Goal: Information Seeking & Learning: Check status

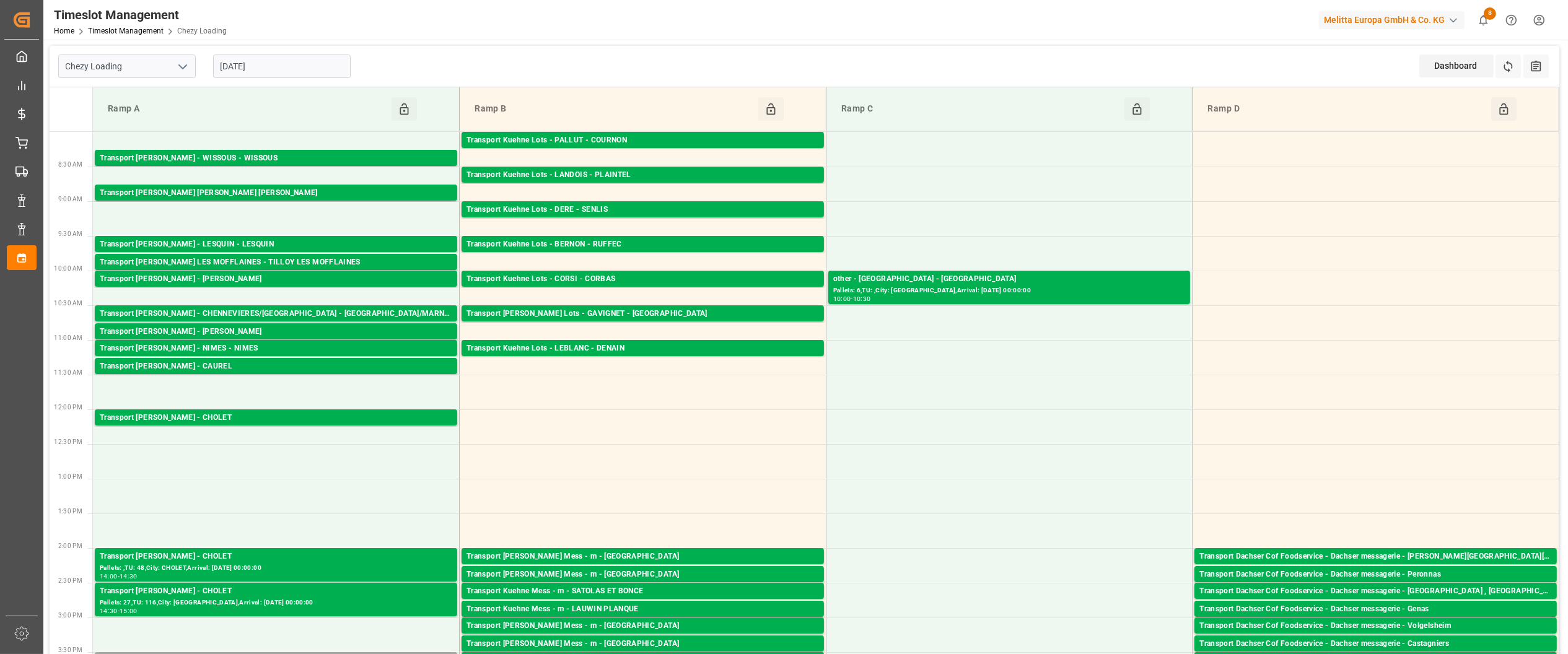
click at [272, 66] on input "[DATE]" at bounding box center [282, 66] width 137 height 24
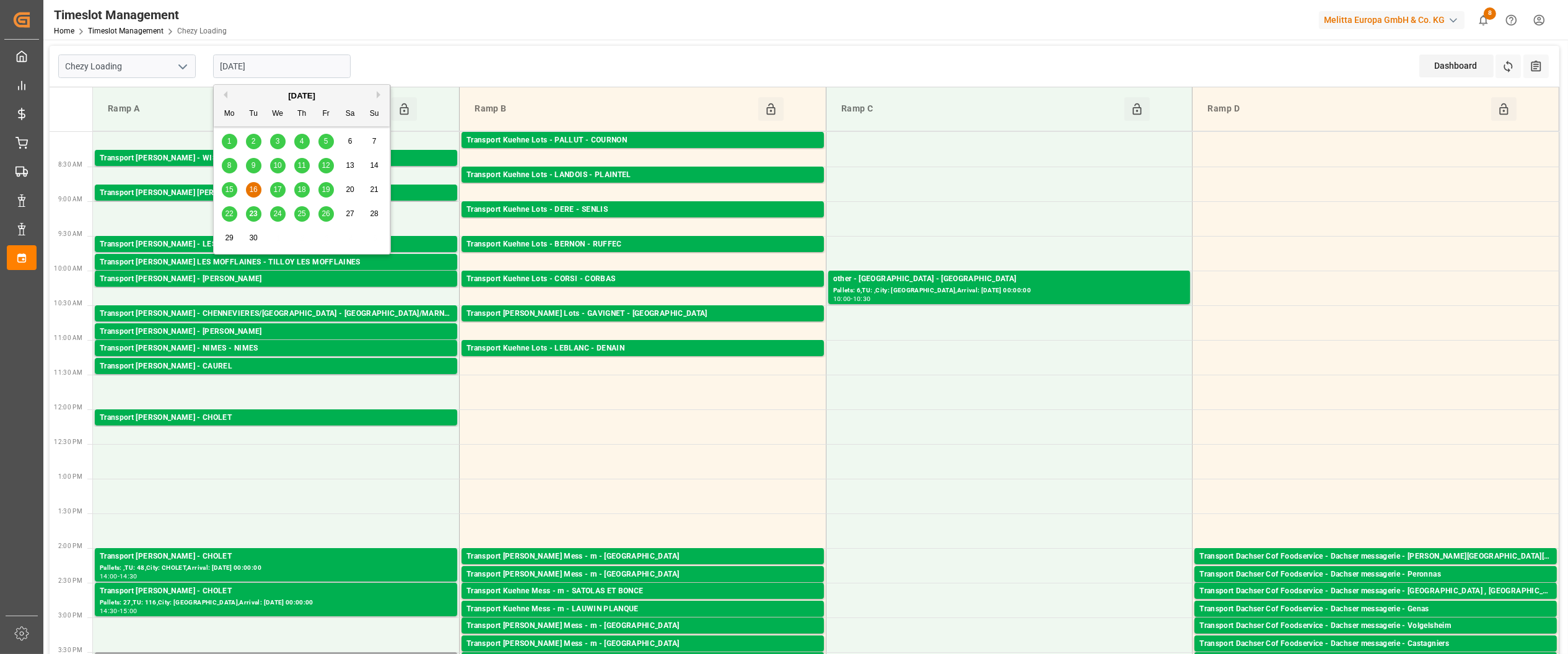
click at [224, 212] on div "22" at bounding box center [229, 214] width 15 height 15
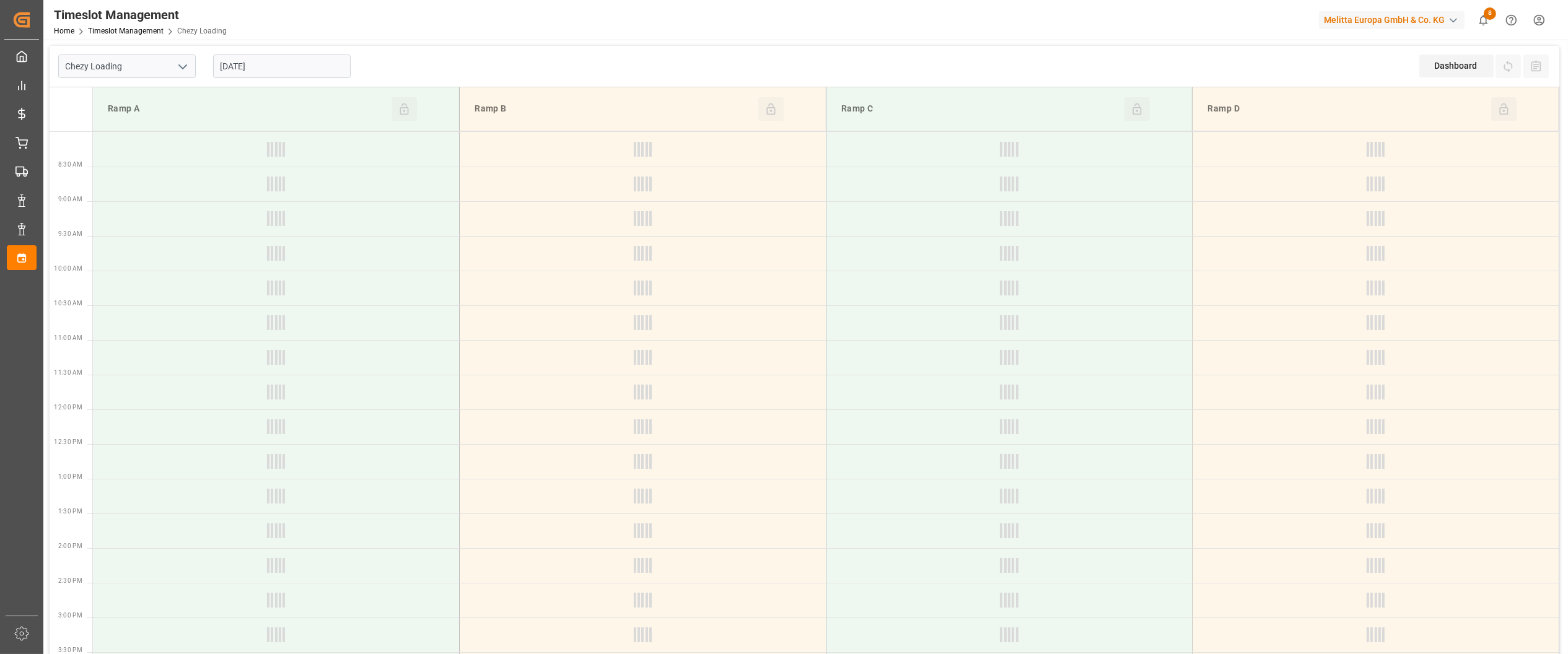
click at [262, 63] on input "[DATE]" at bounding box center [282, 66] width 137 height 24
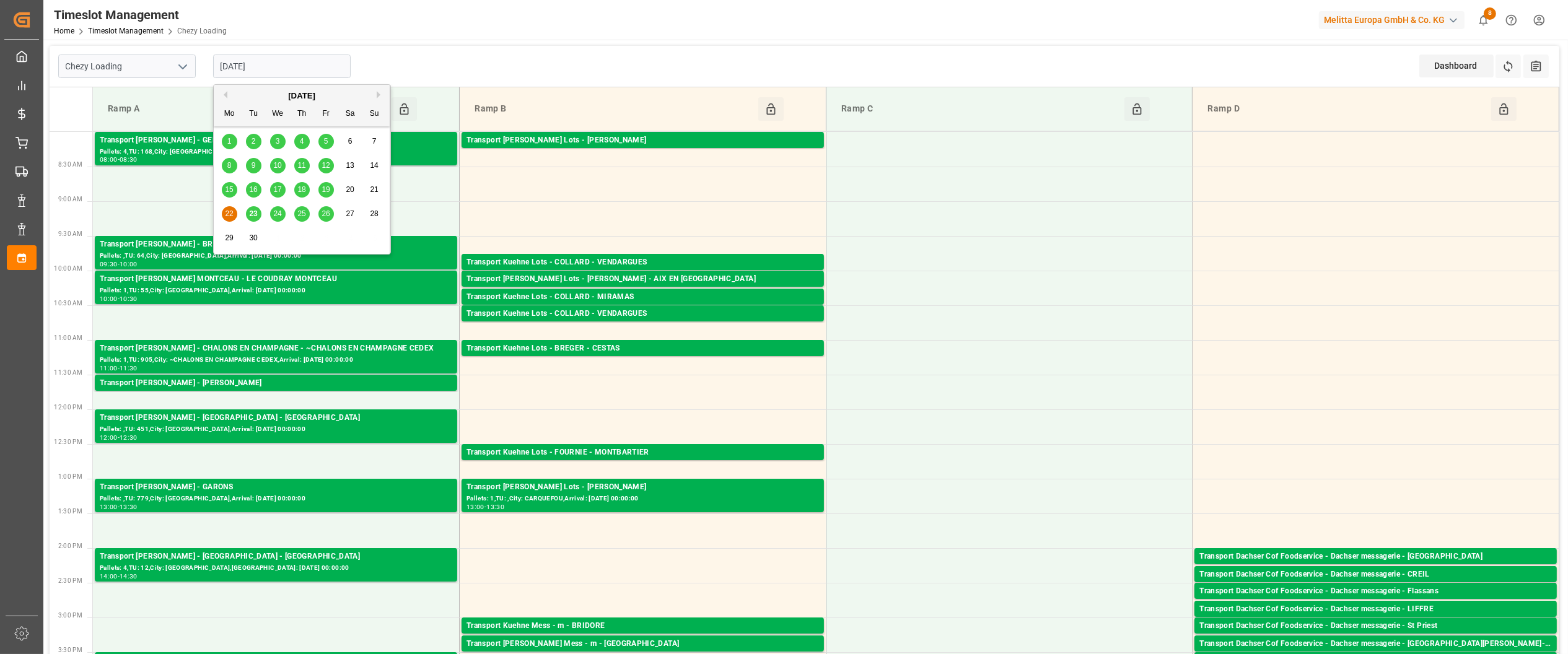
click at [251, 215] on span "23" at bounding box center [253, 213] width 8 height 8
type input "[DATE]"
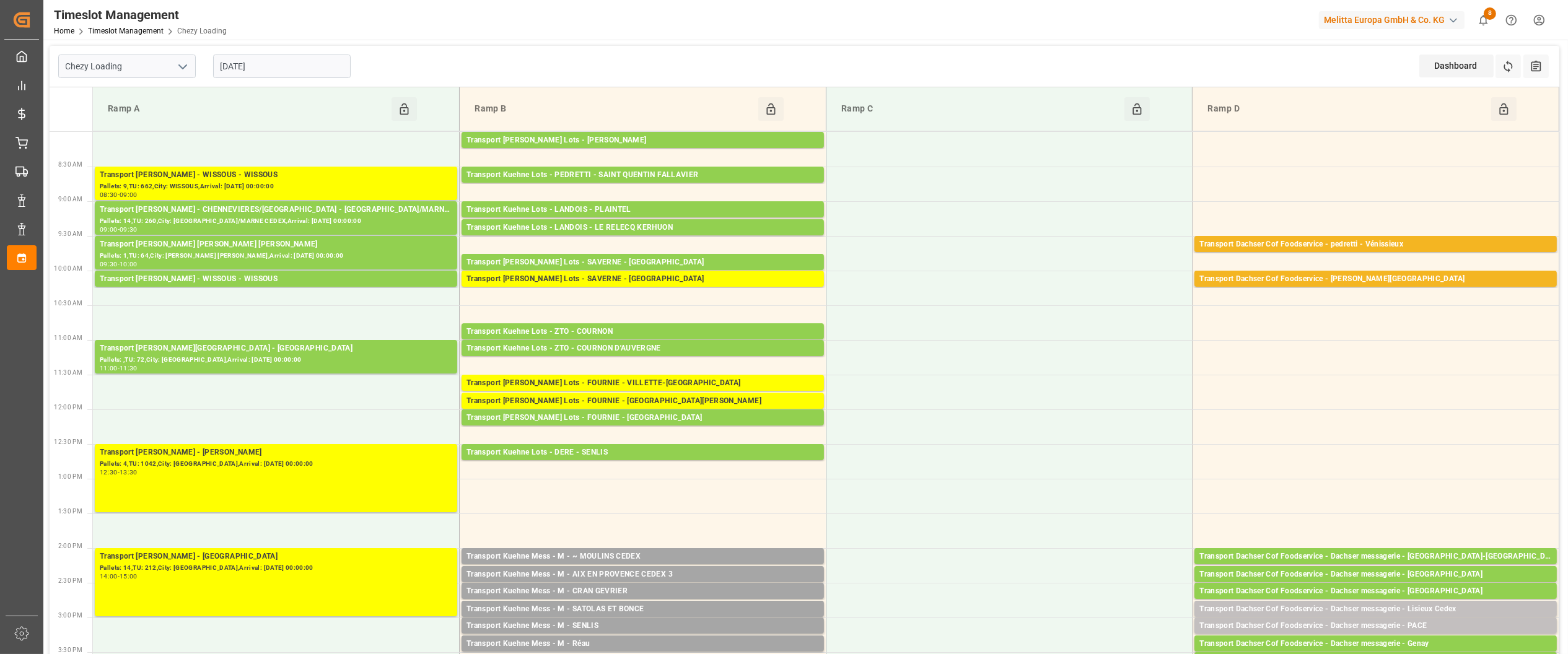
click at [179, 72] on icon "open menu" at bounding box center [183, 66] width 15 height 15
click at [153, 129] on div "Chezy Unloading" at bounding box center [127, 122] width 137 height 28
type input "Chezy Unloading"
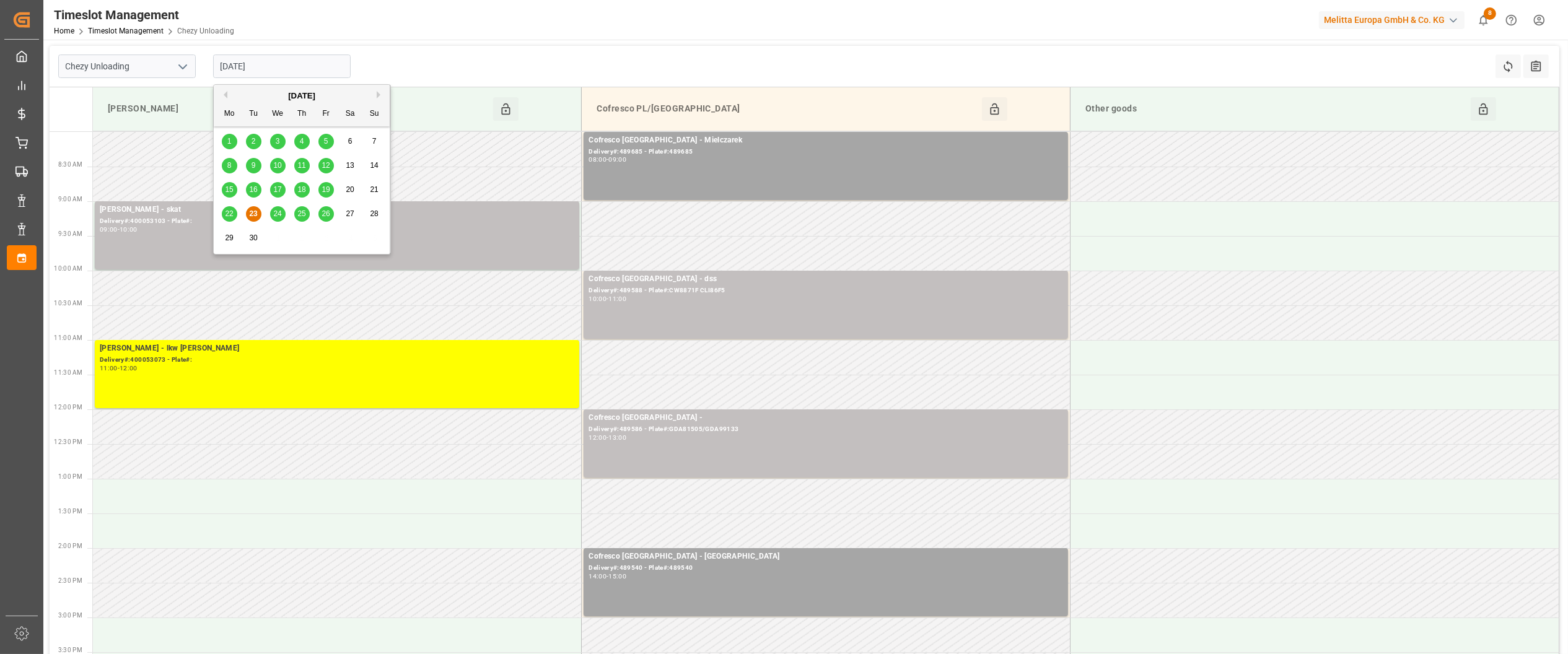
click at [278, 69] on input "[DATE]" at bounding box center [282, 66] width 137 height 24
click at [281, 212] on span "24" at bounding box center [277, 213] width 8 height 8
type input "[DATE]"
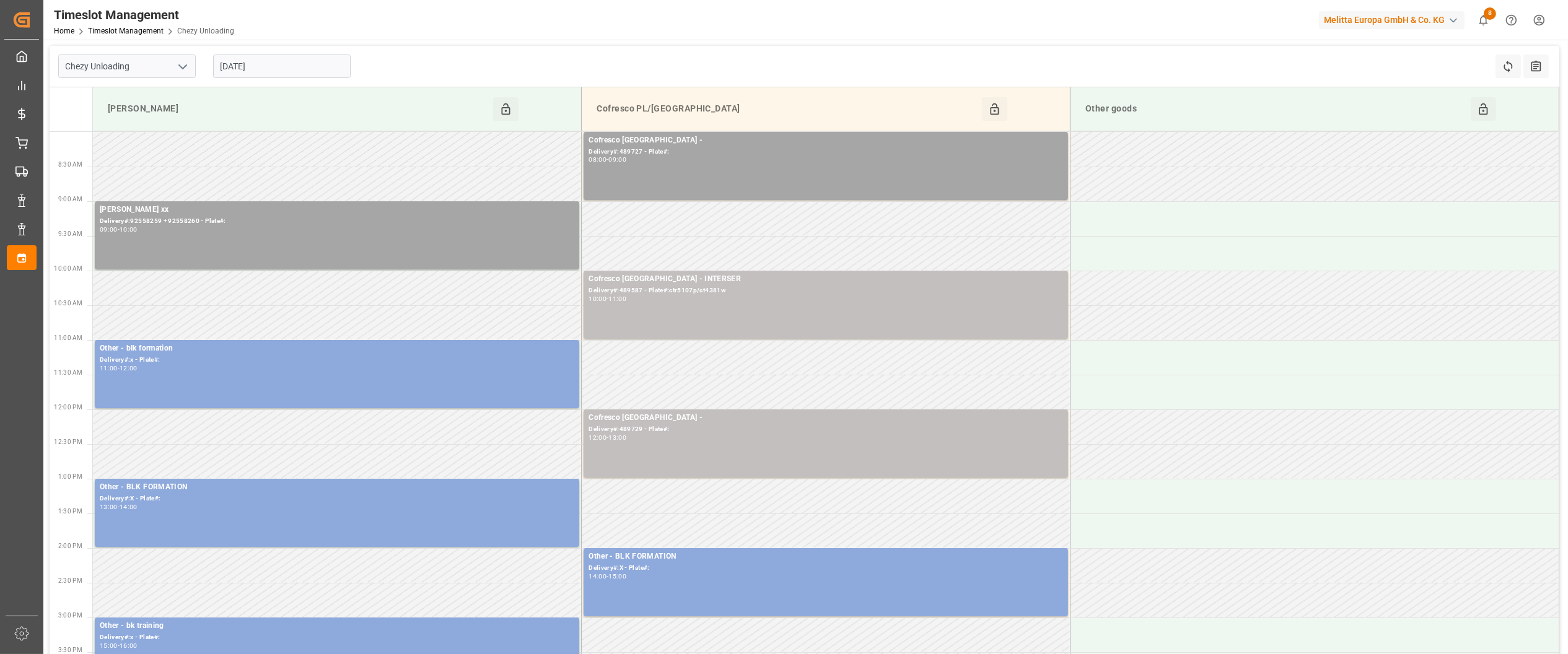
click at [528, 20] on div "Timeslot Management Home Timeslot Management Chezy Unloading Melitta Europa Gmb…" at bounding box center [801, 20] width 1533 height 40
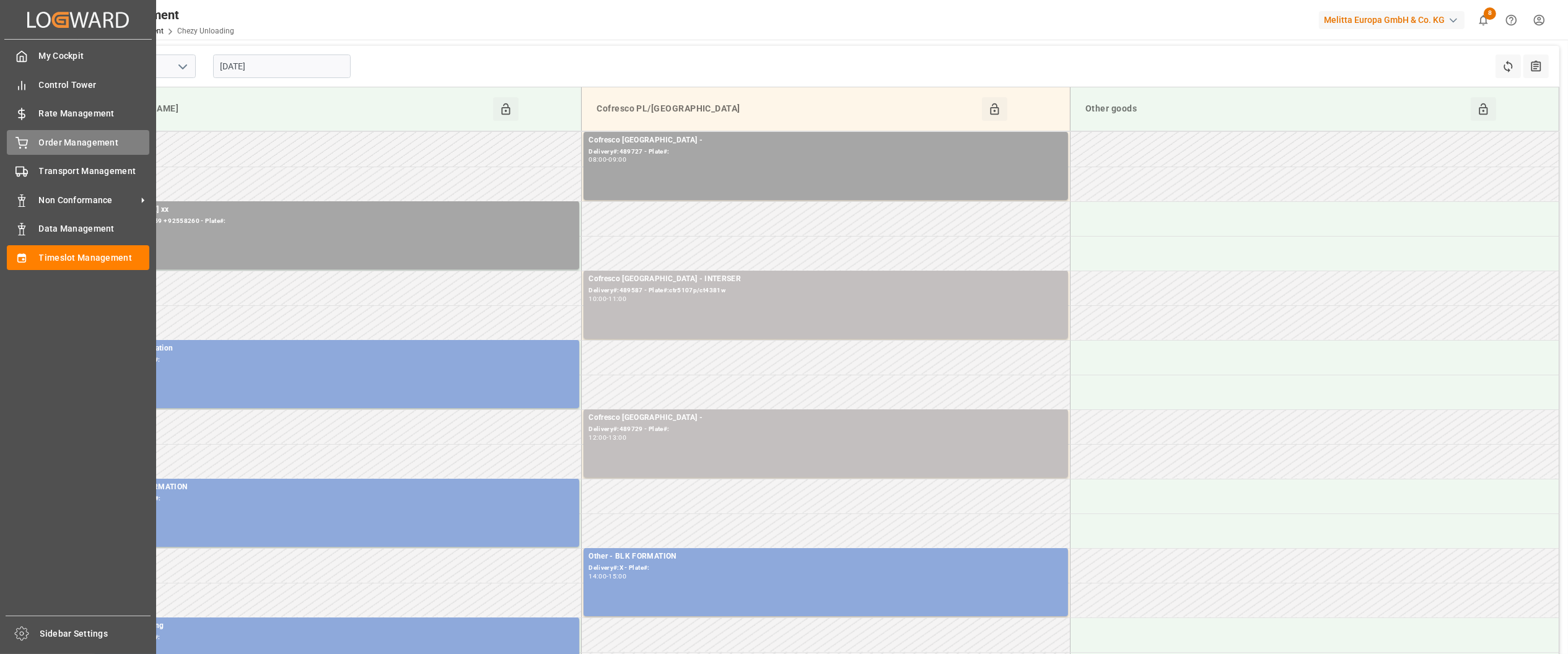
click at [37, 139] on div "Order Management Order Management" at bounding box center [78, 142] width 142 height 24
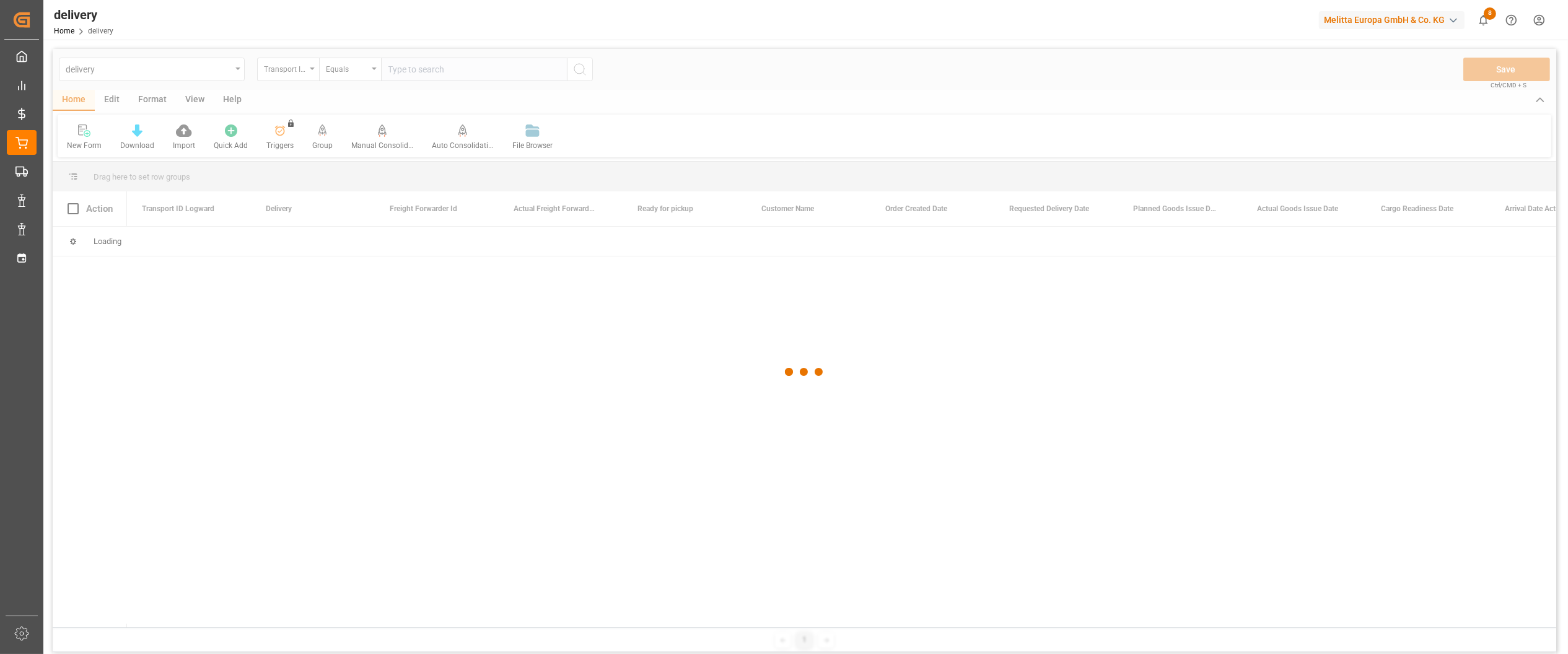
click at [309, 70] on div at bounding box center [805, 372] width 1504 height 646
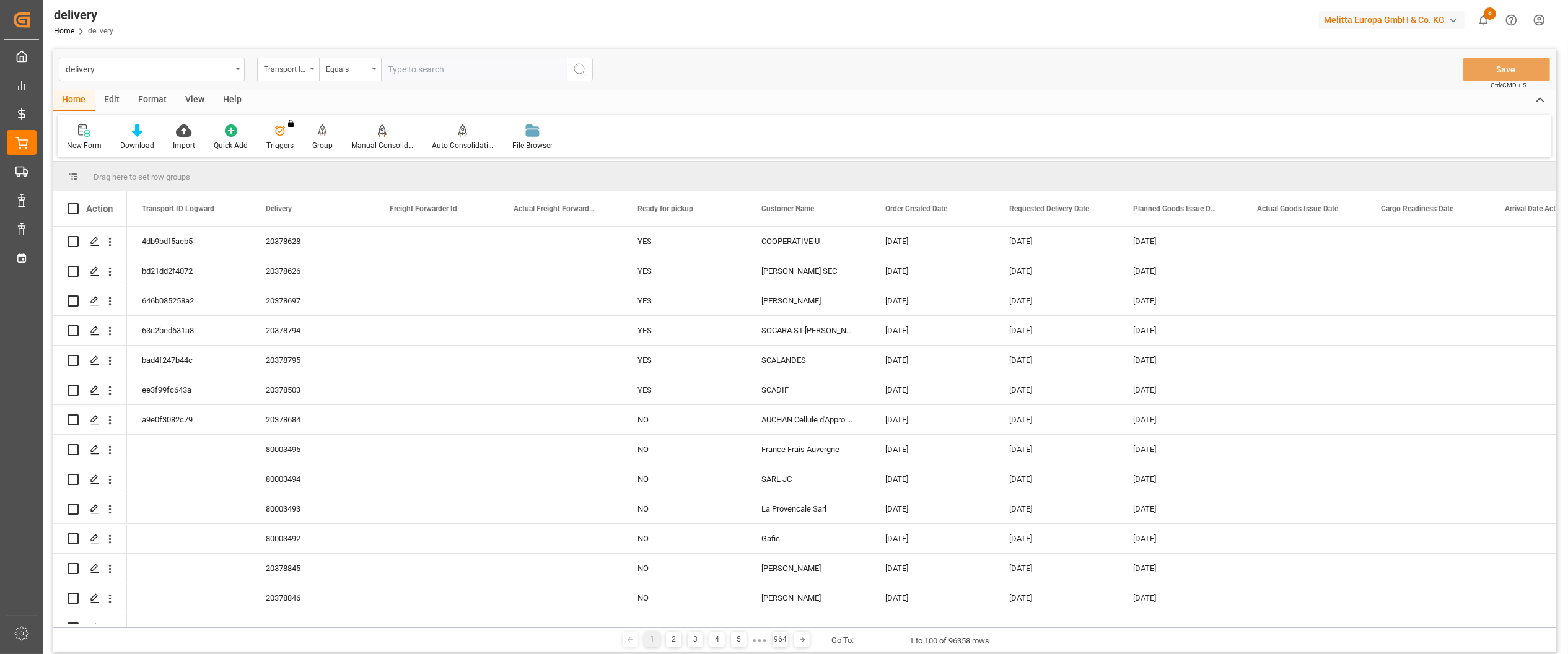
click at [309, 70] on div "Transport ID Logward" at bounding box center [288, 70] width 62 height 24
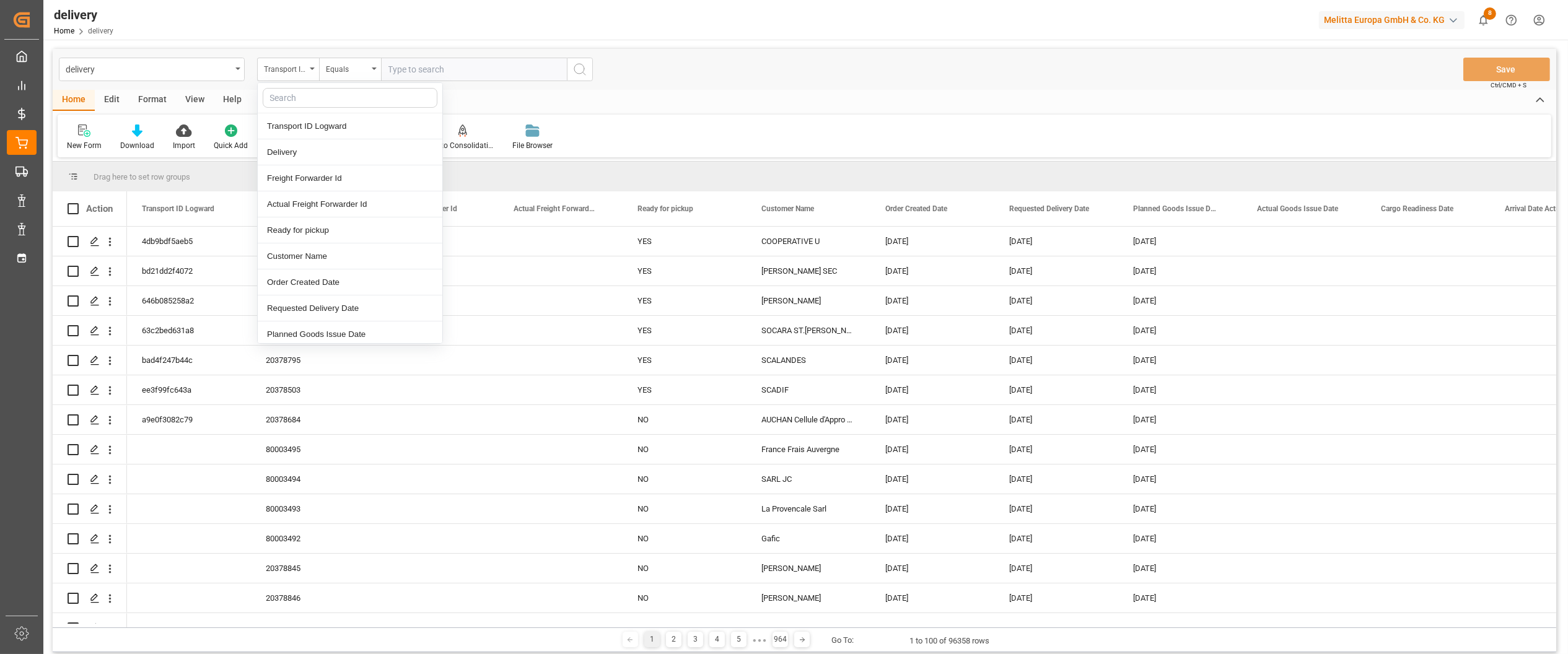
click at [298, 98] on input "text" at bounding box center [350, 98] width 175 height 20
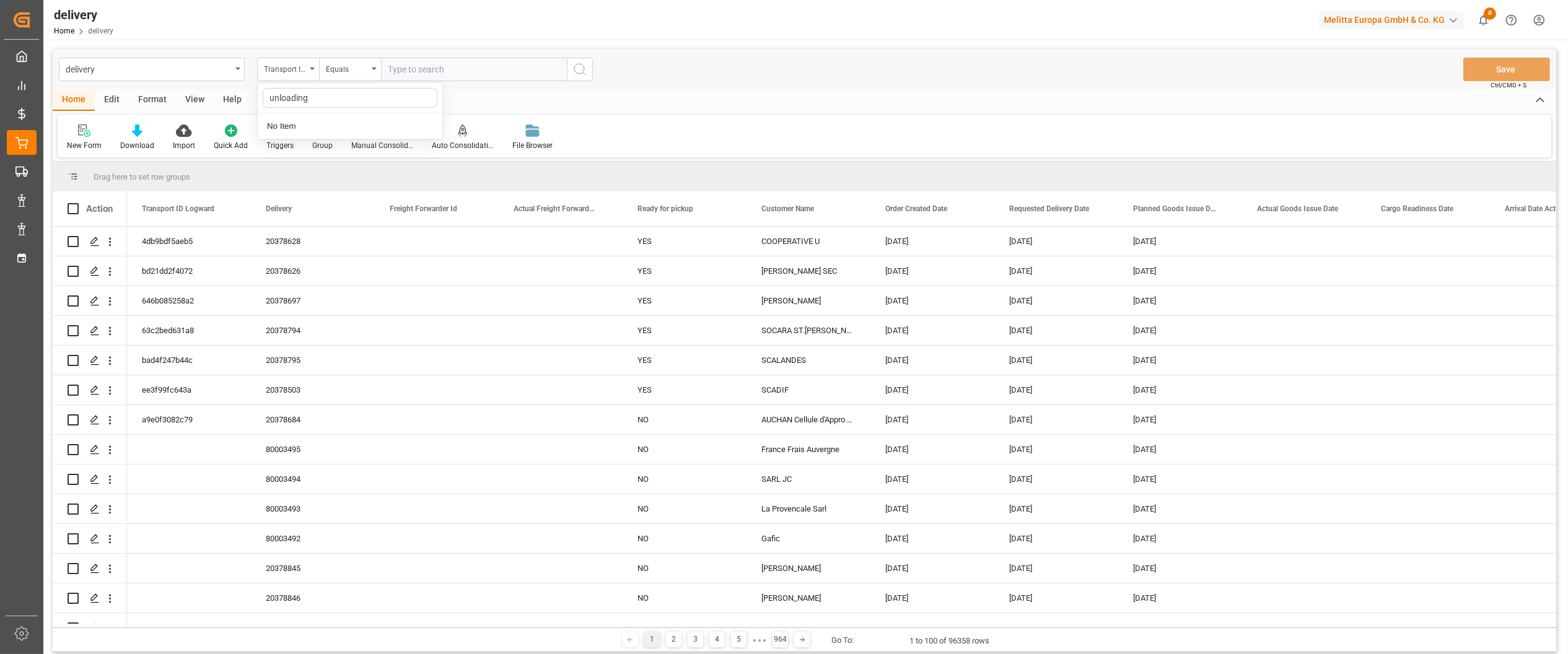
drag, startPoint x: 309, startPoint y: 97, endPoint x: 230, endPoint y: 86, distance: 79.8
click at [230, 86] on div "delivery Transport ID Logward unloading No Item Equals Save Ctrl/CMD + S" at bounding box center [805, 69] width 1504 height 41
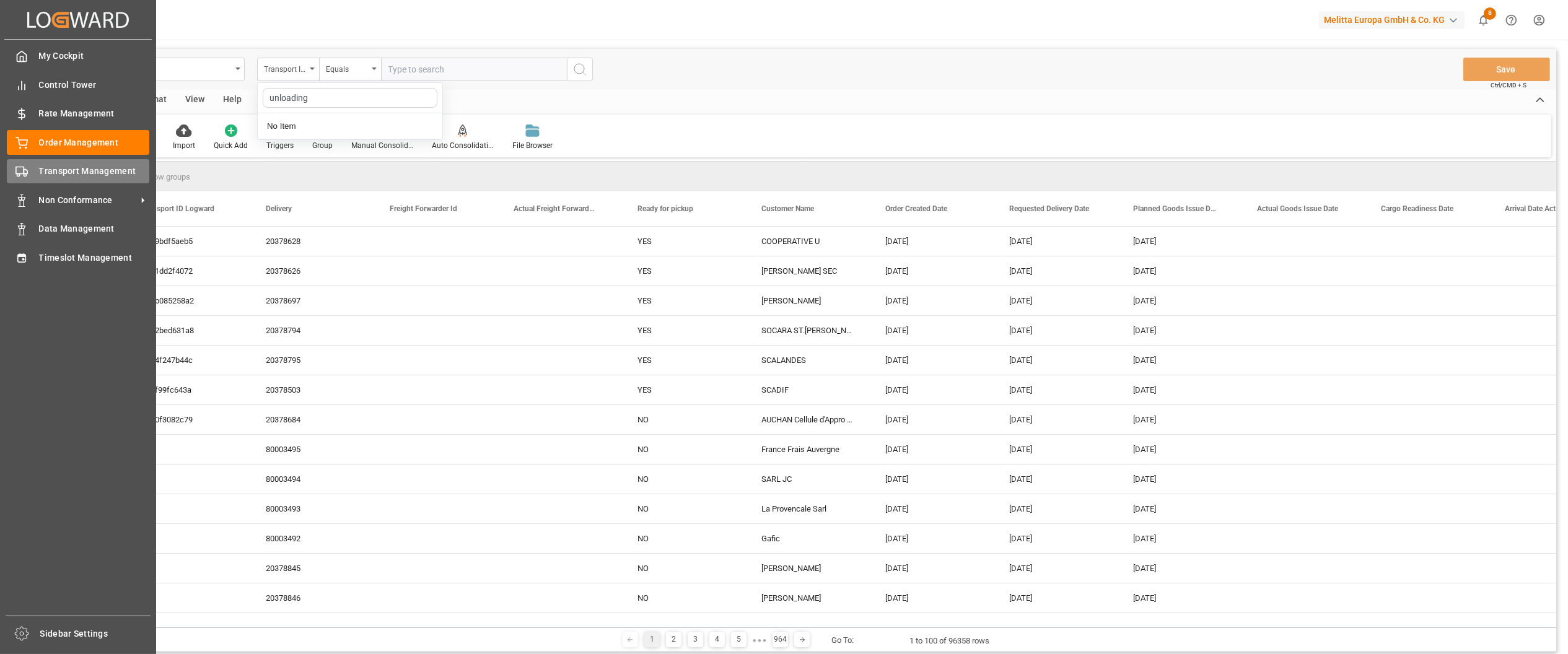
type input "unloading"
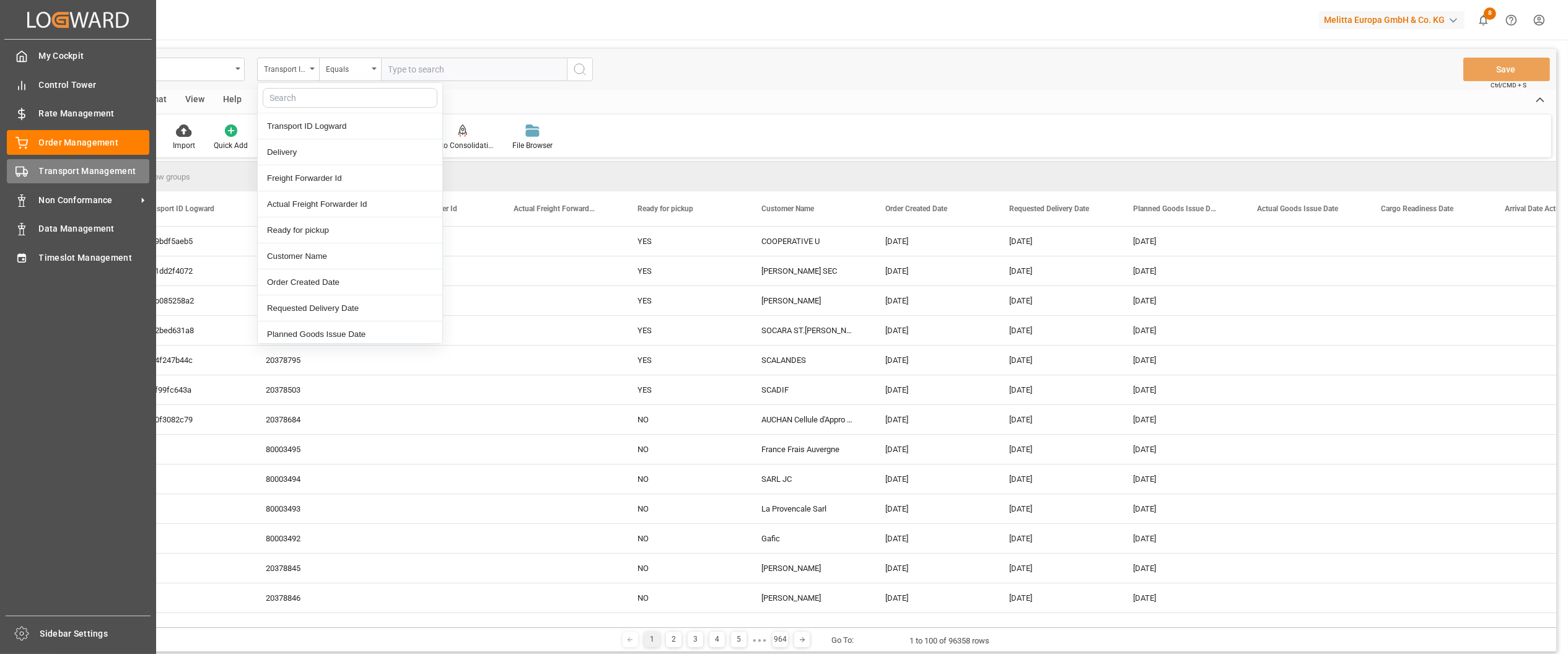
click at [26, 164] on div "Transport Management Transport Management" at bounding box center [78, 171] width 142 height 24
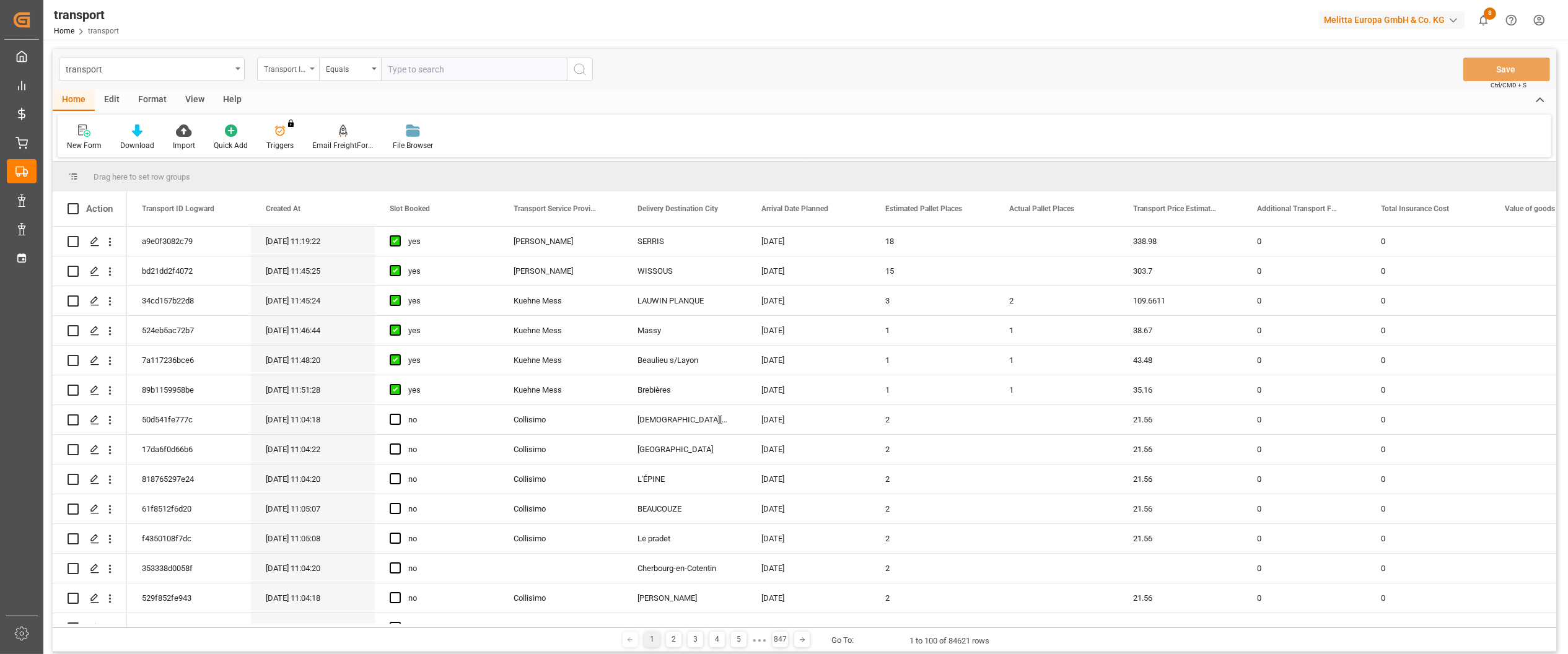
click at [306, 74] on div "Transport ID Logward" at bounding box center [288, 70] width 62 height 24
type input "u"
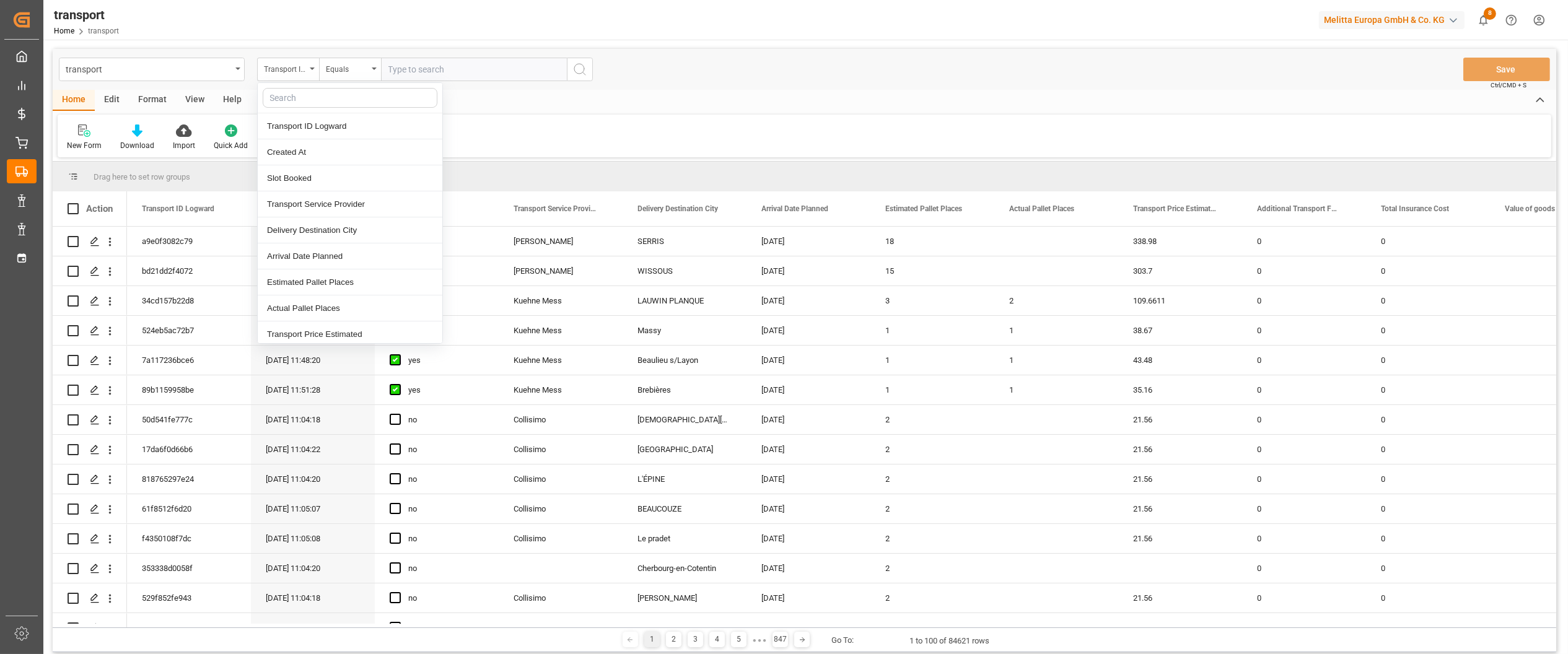
click at [417, 68] on input "text" at bounding box center [474, 70] width 186 height 24
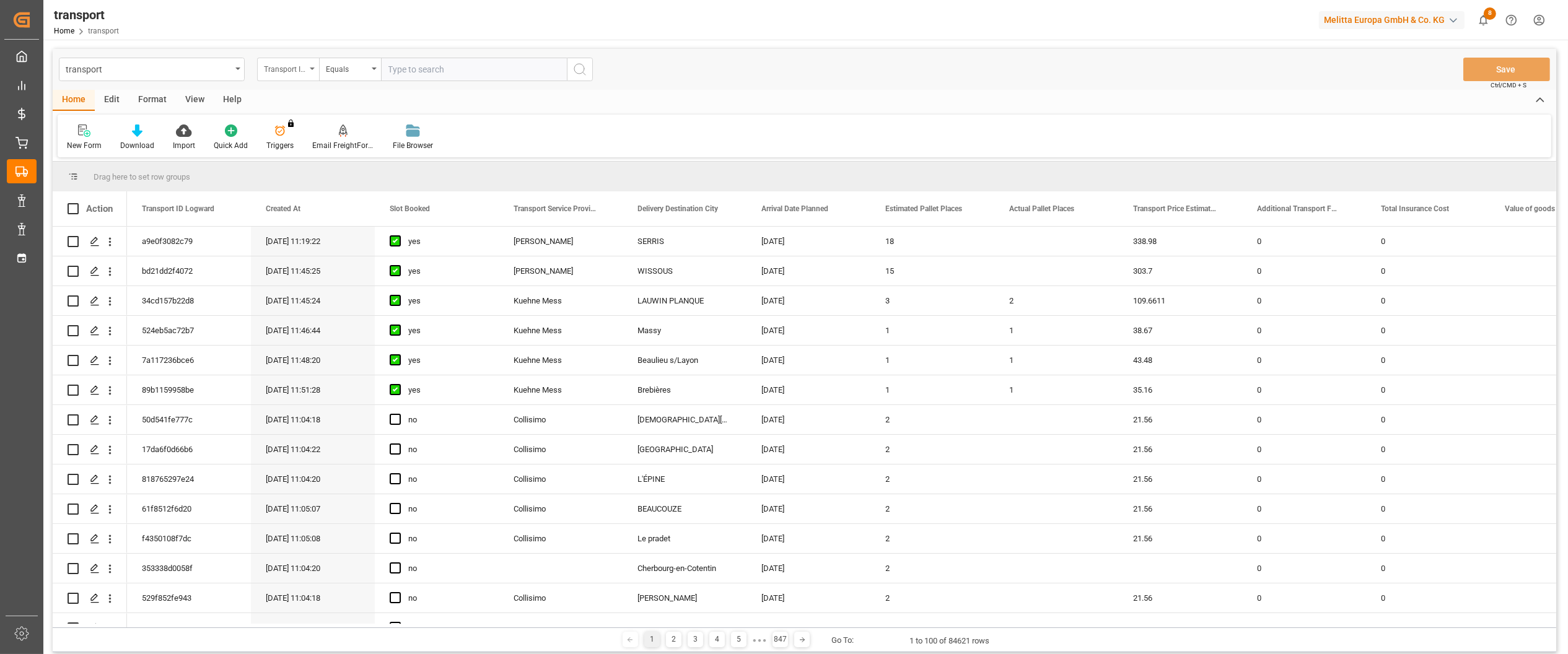
click at [314, 68] on icon "open menu" at bounding box center [312, 69] width 5 height 3
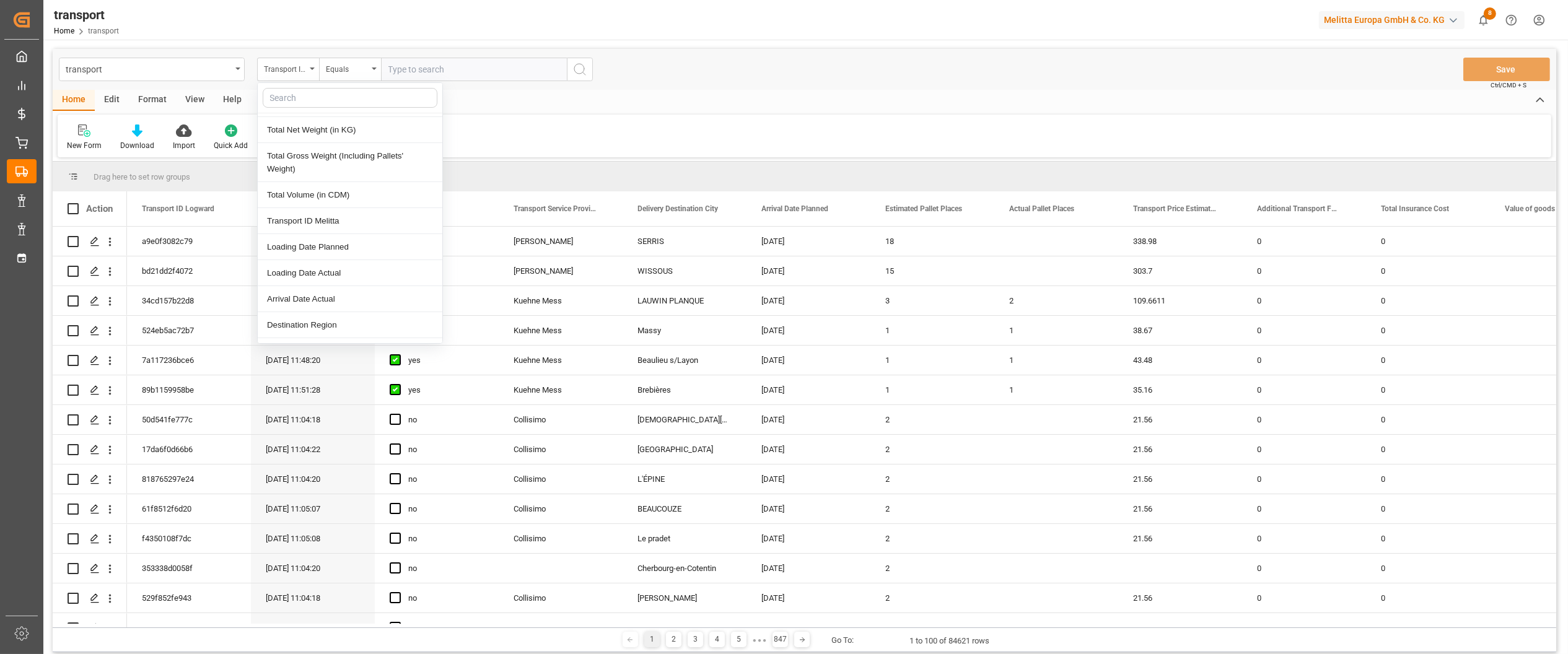
scroll to position [495, 0]
click at [324, 195] on div "Loading Date Actual" at bounding box center [350, 189] width 185 height 26
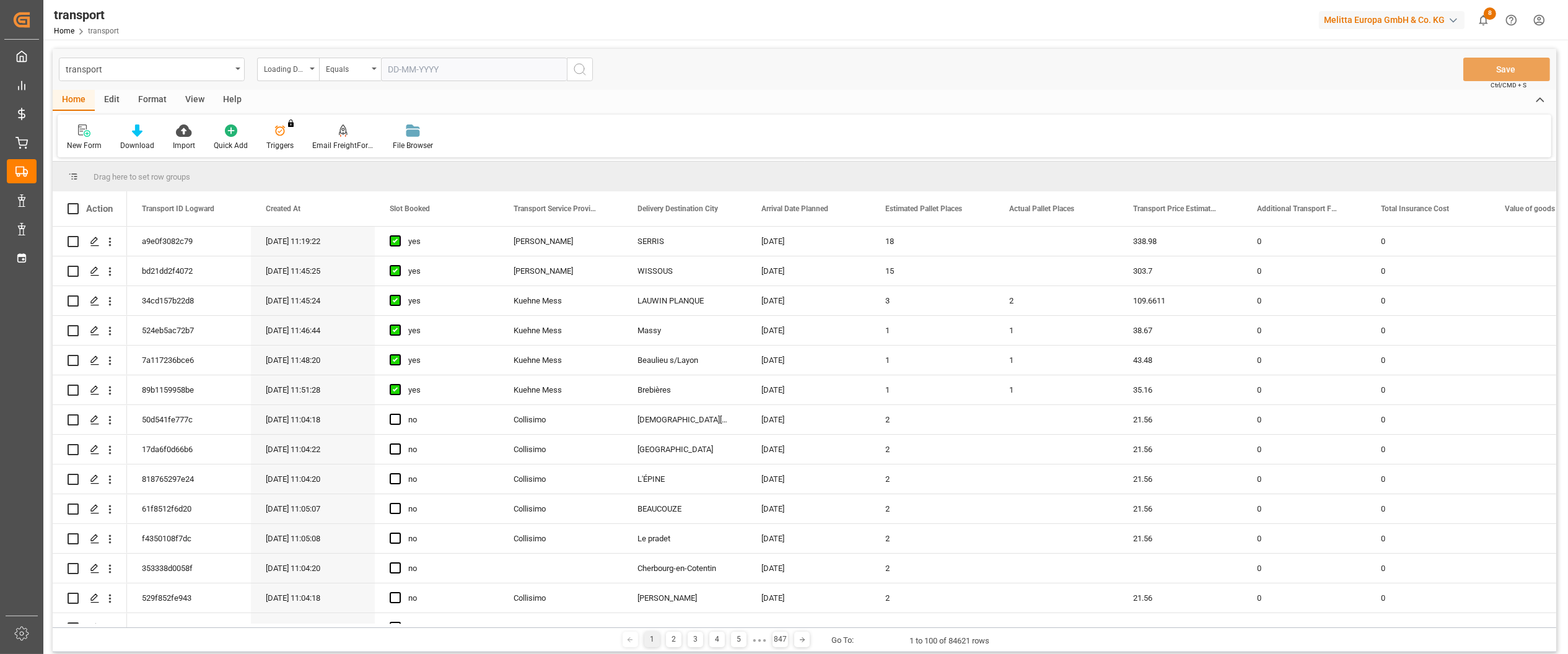
click at [424, 69] on input "text" at bounding box center [474, 70] width 186 height 24
click at [400, 217] on span "22" at bounding box center [397, 217] width 8 height 8
type input "[DATE]"
click at [583, 70] on circle "search button" at bounding box center [579, 69] width 10 height 10
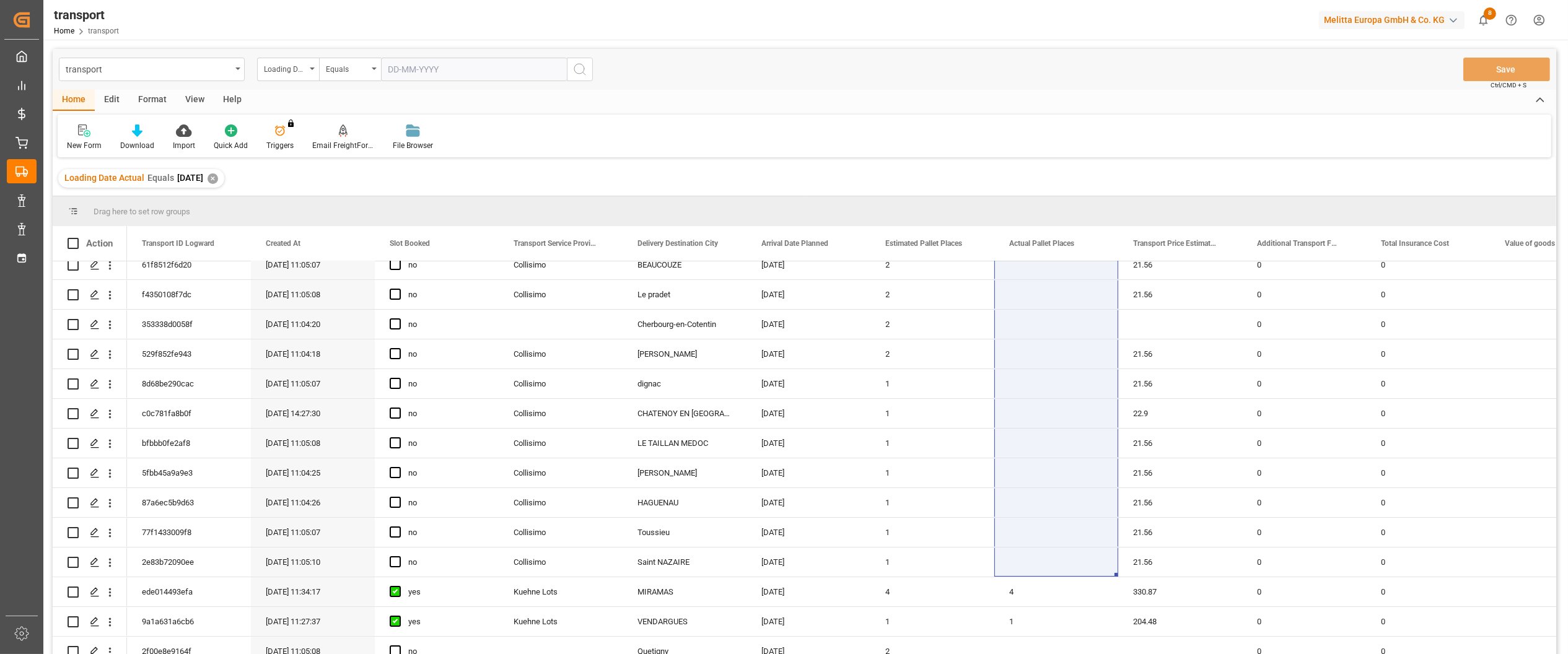
scroll to position [150, 0]
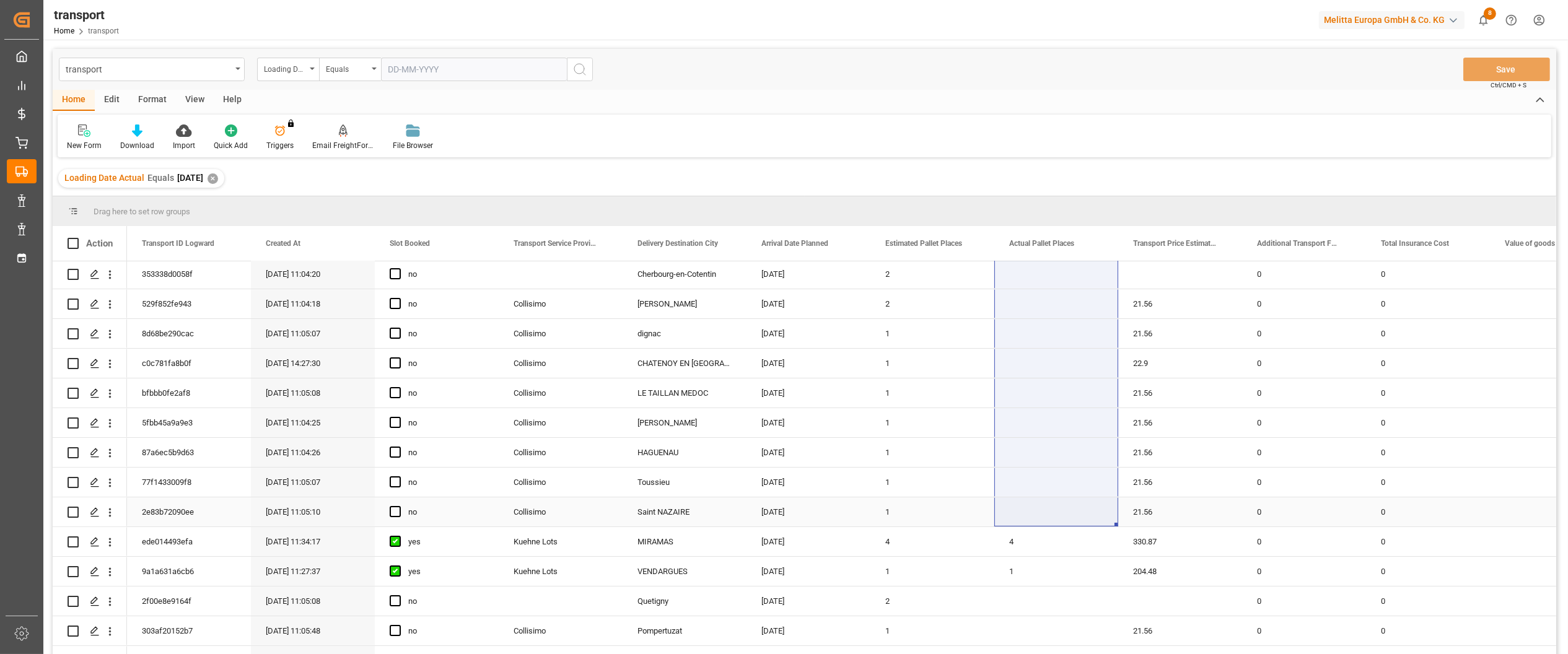
drag, startPoint x: 1042, startPoint y: 276, endPoint x: 1016, endPoint y: 499, distance: 224.5
drag, startPoint x: 544, startPoint y: 241, endPoint x: 397, endPoint y: 208, distance: 150.7
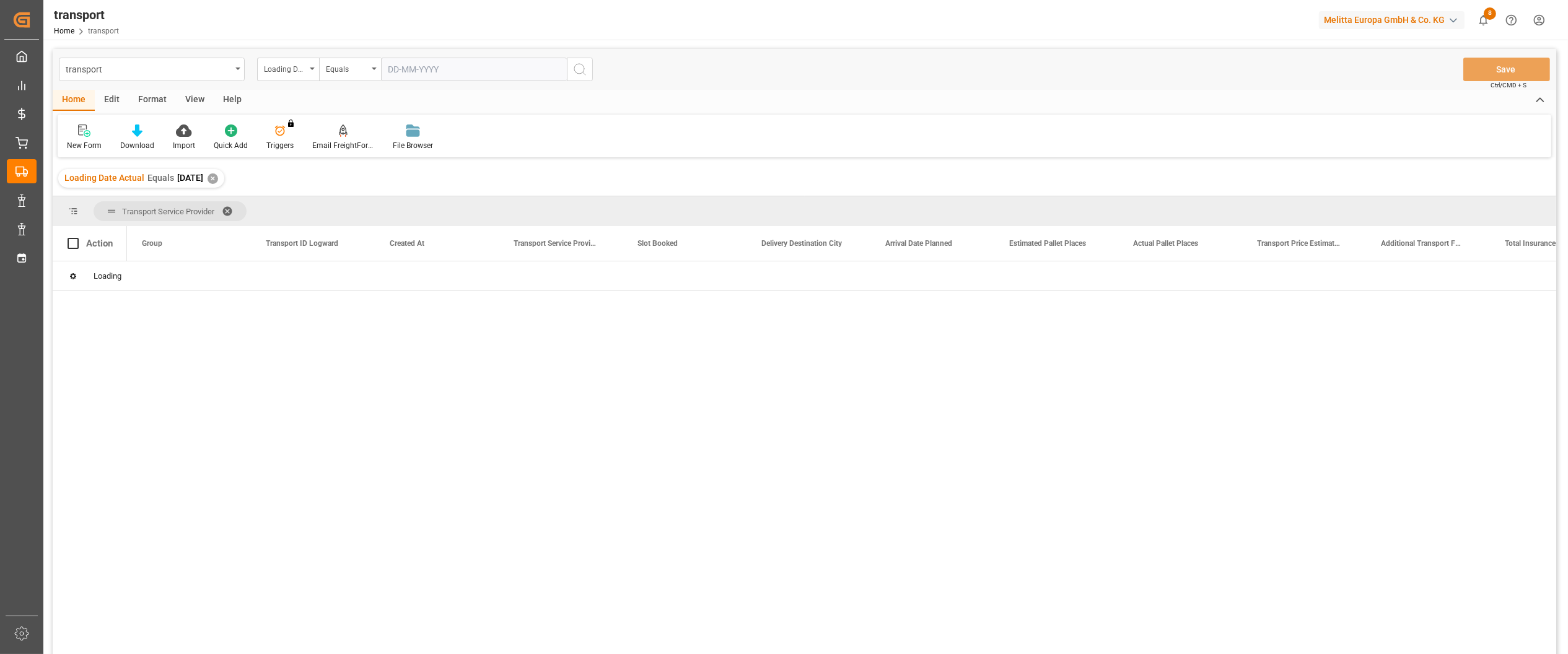
scroll to position [0, 0]
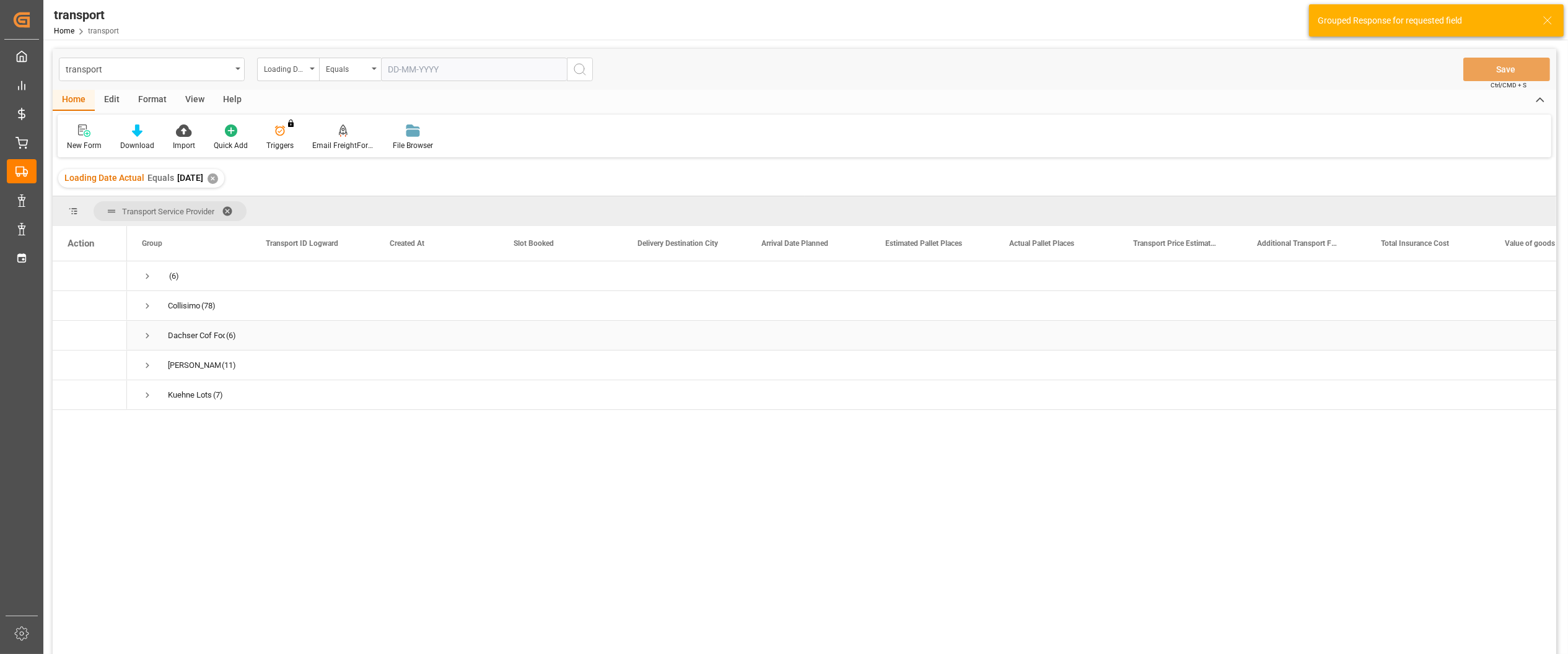
click at [146, 339] on span "Press SPACE to select this row." at bounding box center [148, 336] width 11 height 11
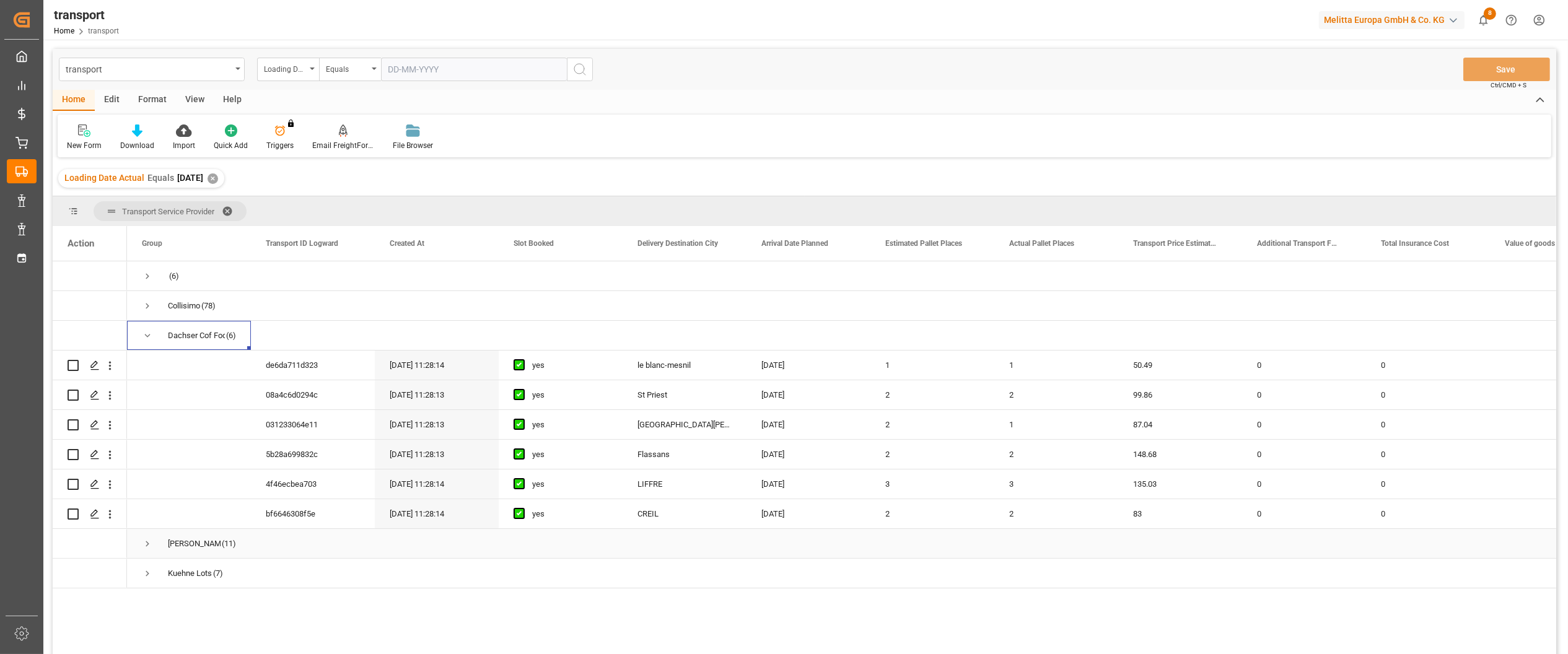
click at [145, 542] on span "Press SPACE to select this row." at bounding box center [148, 544] width 11 height 11
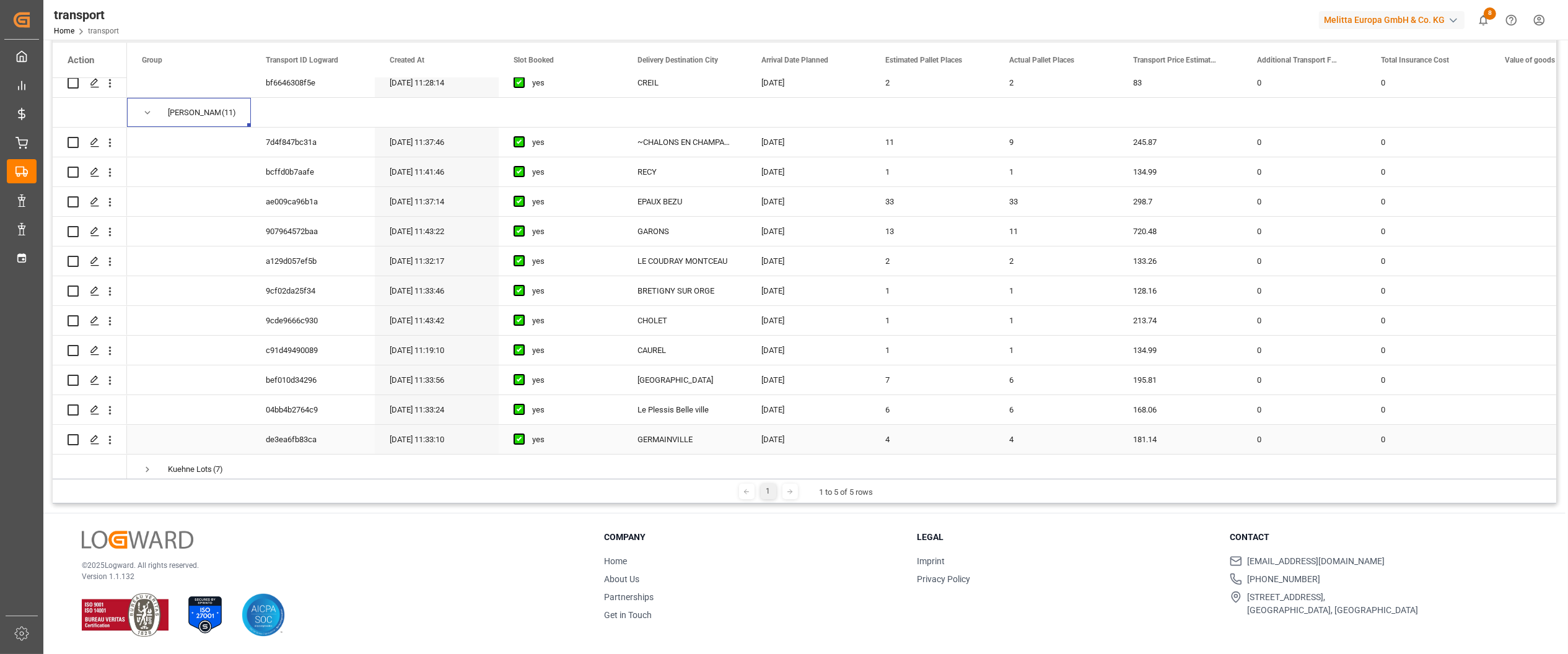
scroll to position [260, 0]
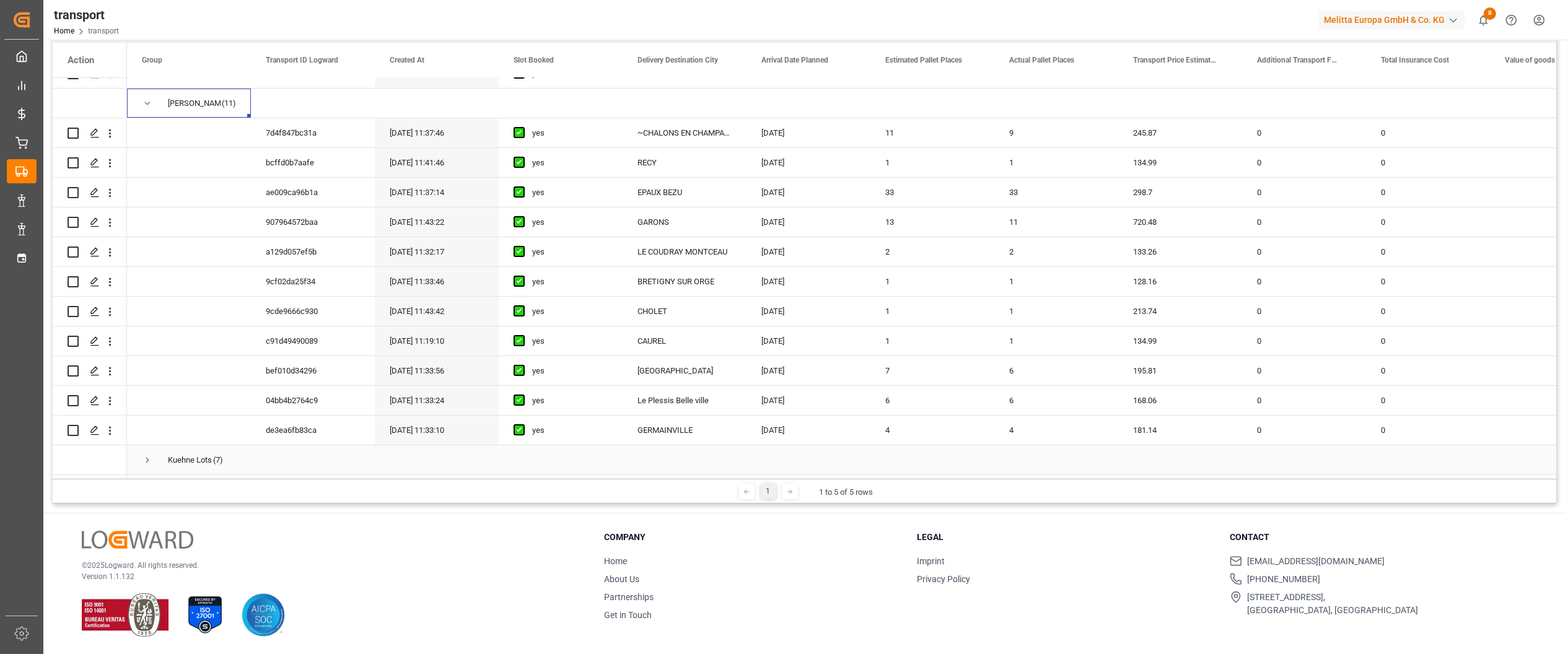
click at [143, 456] on span "Press SPACE to select this row." at bounding box center [148, 460] width 11 height 11
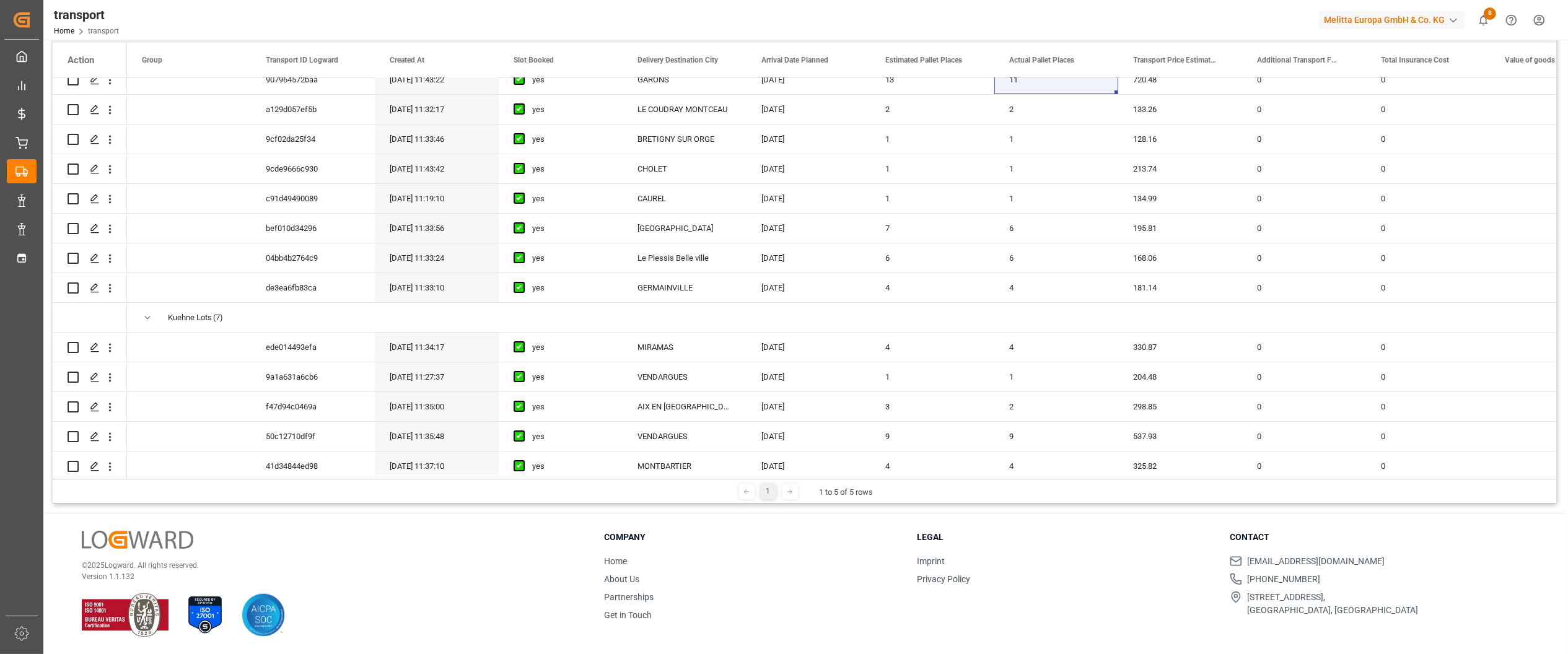
scroll to position [469, 0]
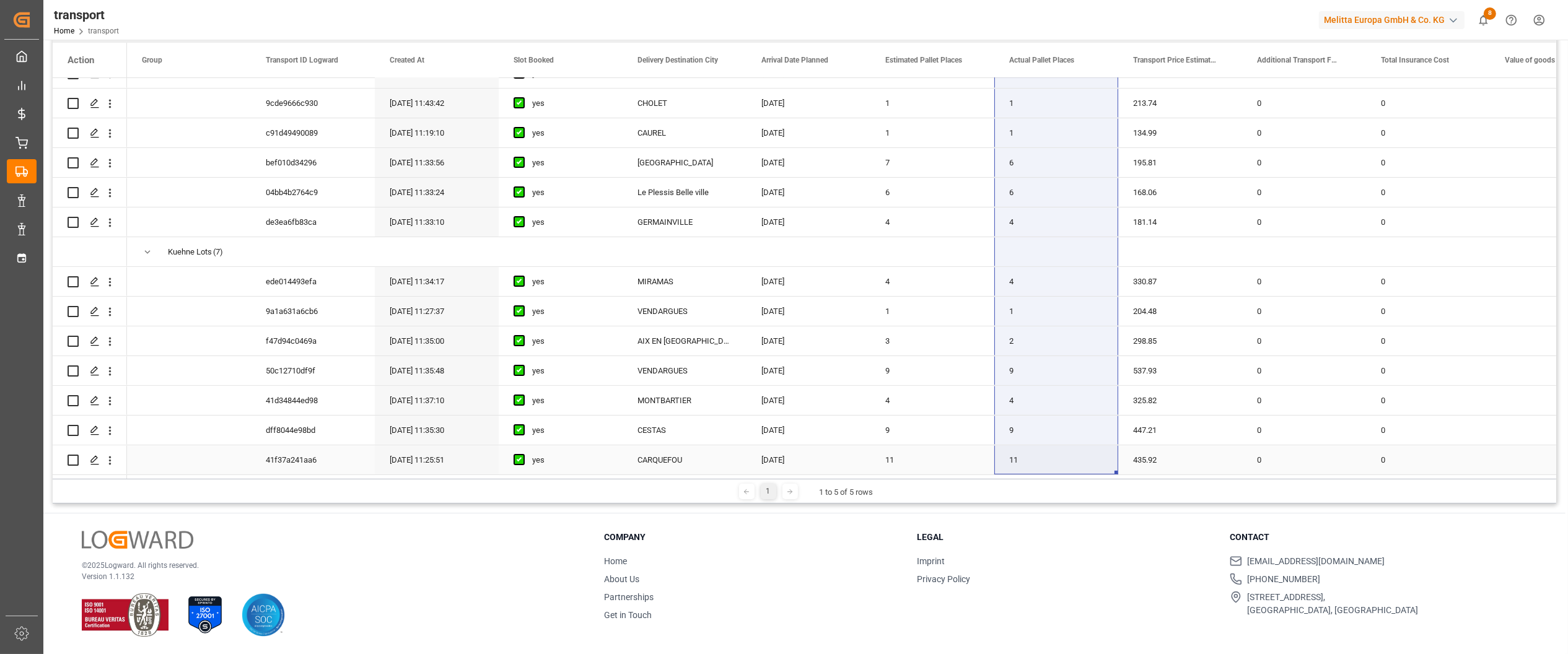
drag, startPoint x: 1017, startPoint y: 183, endPoint x: 1015, endPoint y: 465, distance: 282.0
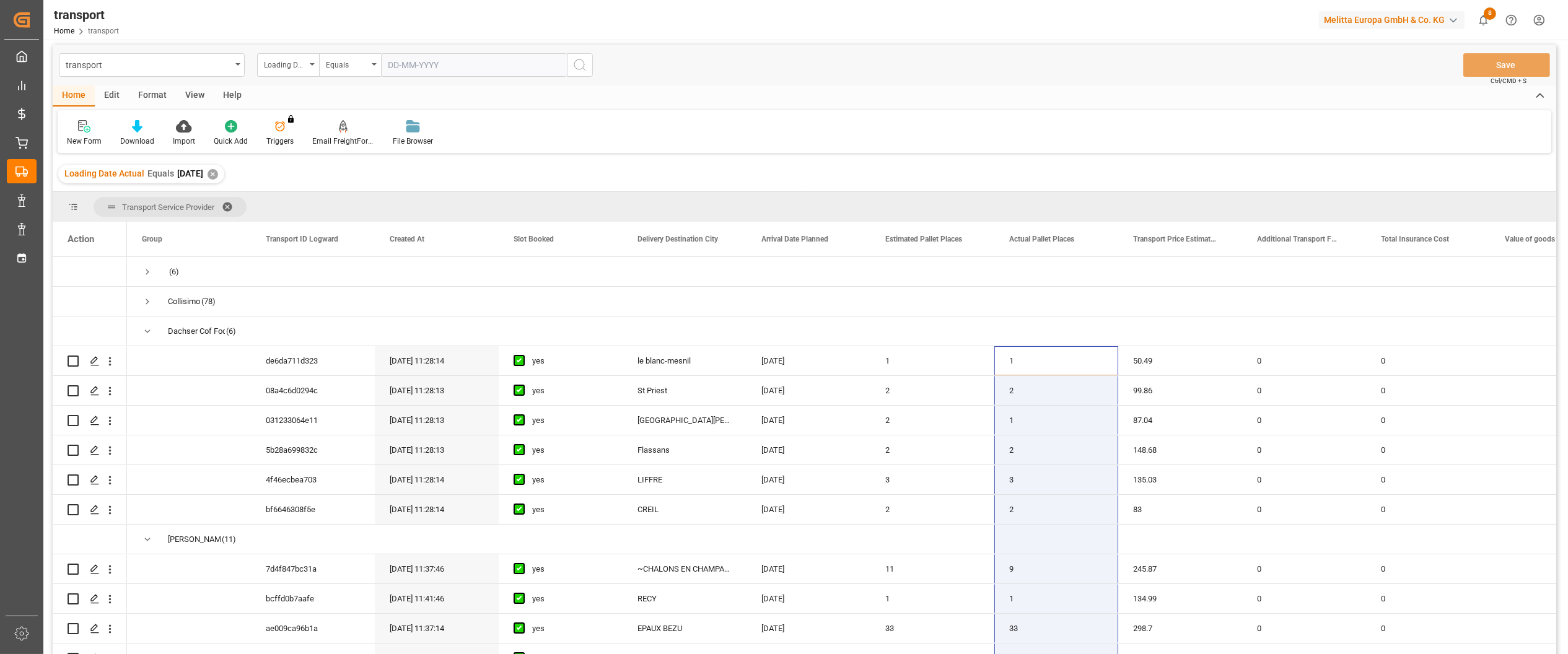
scroll to position [0, 0]
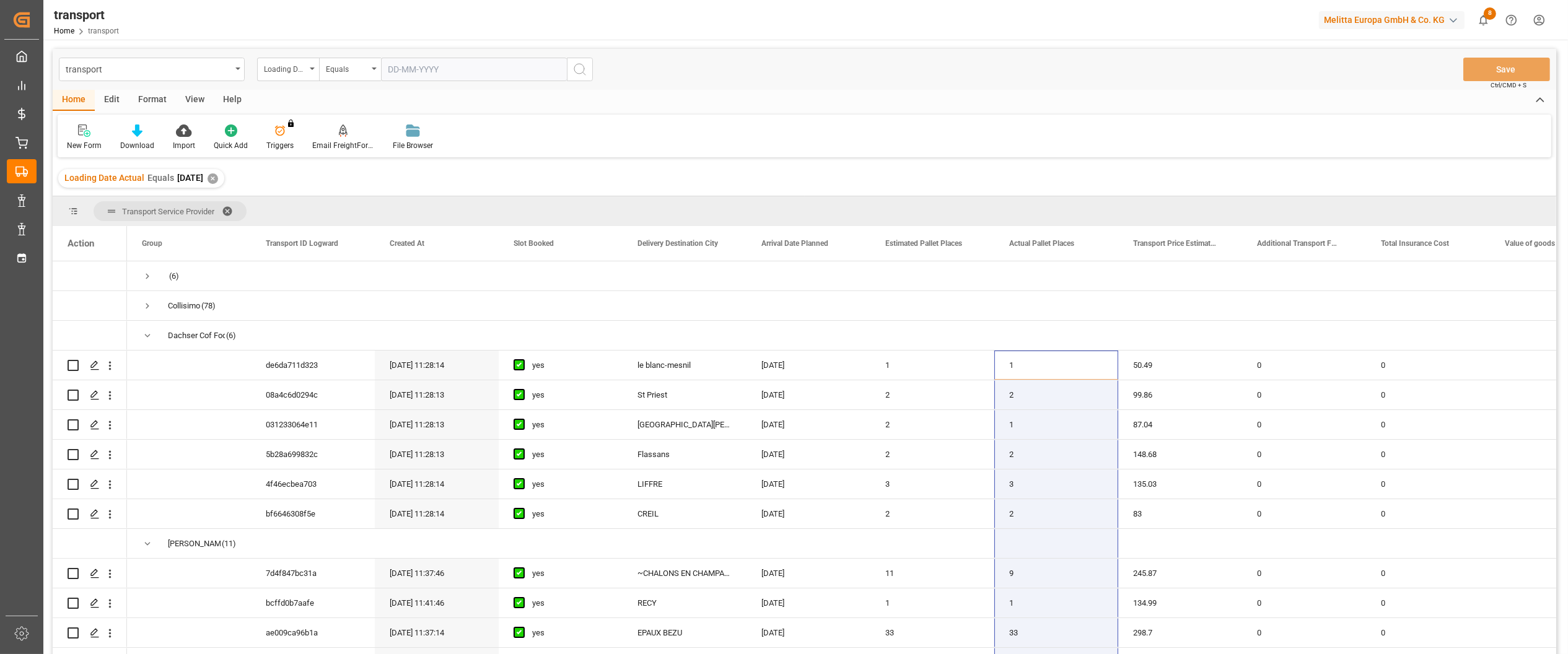
click at [218, 176] on div "✕" at bounding box center [213, 178] width 10 height 10
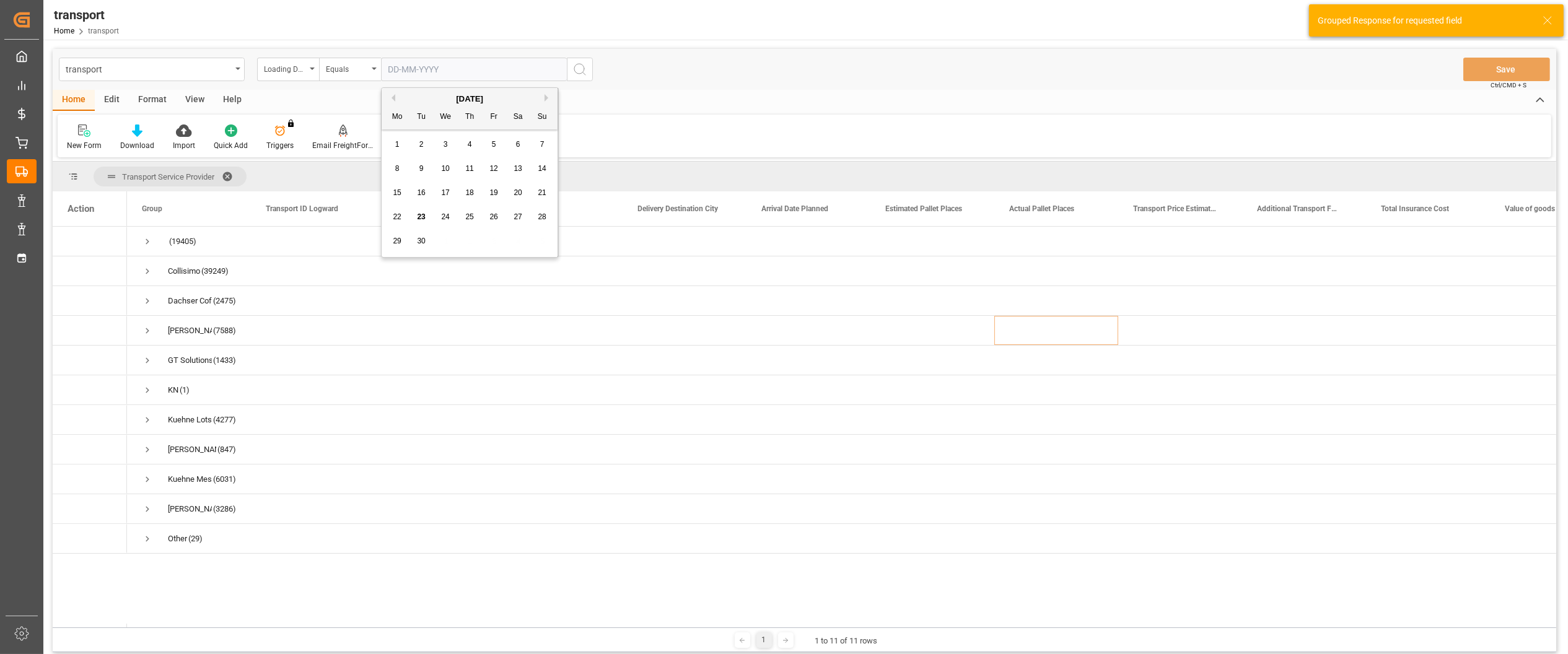
click at [469, 72] on input "text" at bounding box center [474, 70] width 186 height 24
click at [493, 193] on span "19" at bounding box center [493, 192] width 8 height 8
type input "[DATE]"
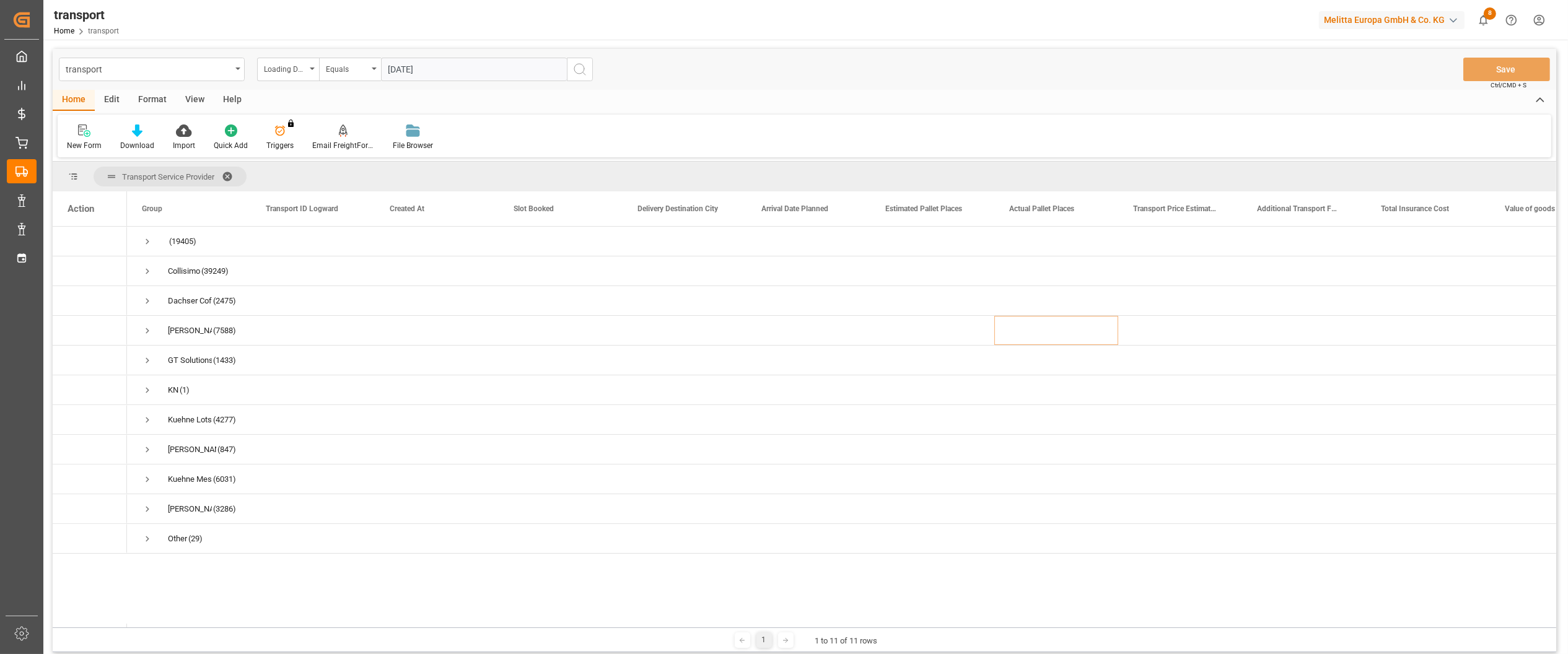
click at [579, 70] on icon "search button" at bounding box center [579, 69] width 15 height 15
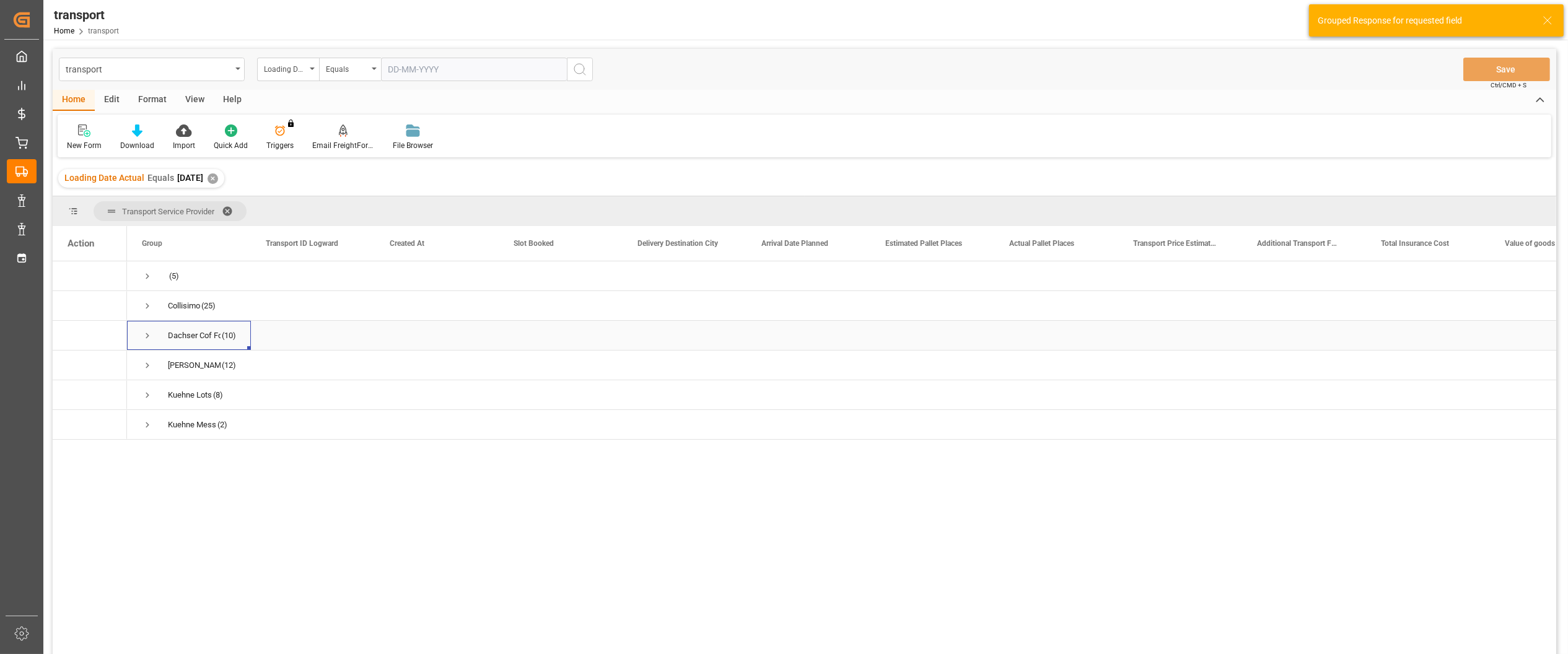
click at [148, 330] on span "Press SPACE to select this row." at bounding box center [148, 336] width 11 height 11
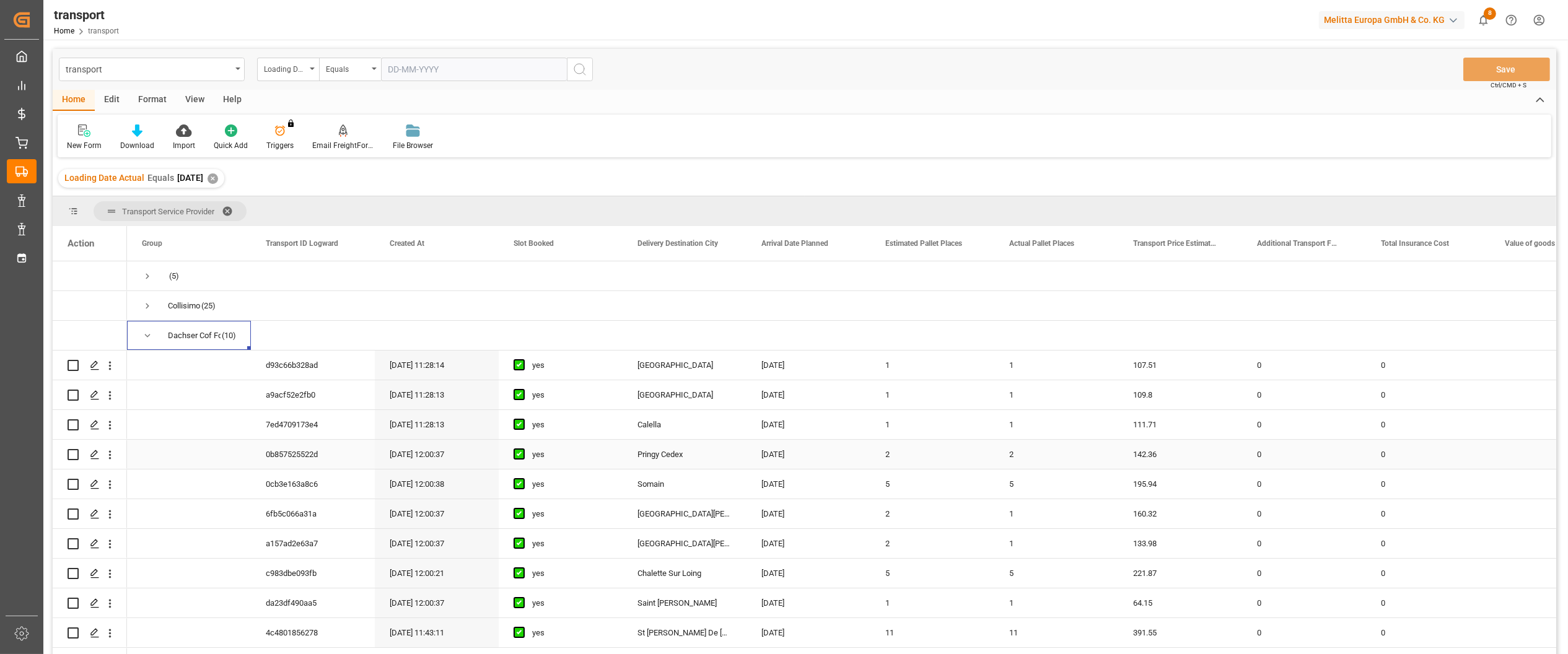
scroll to position [82, 0]
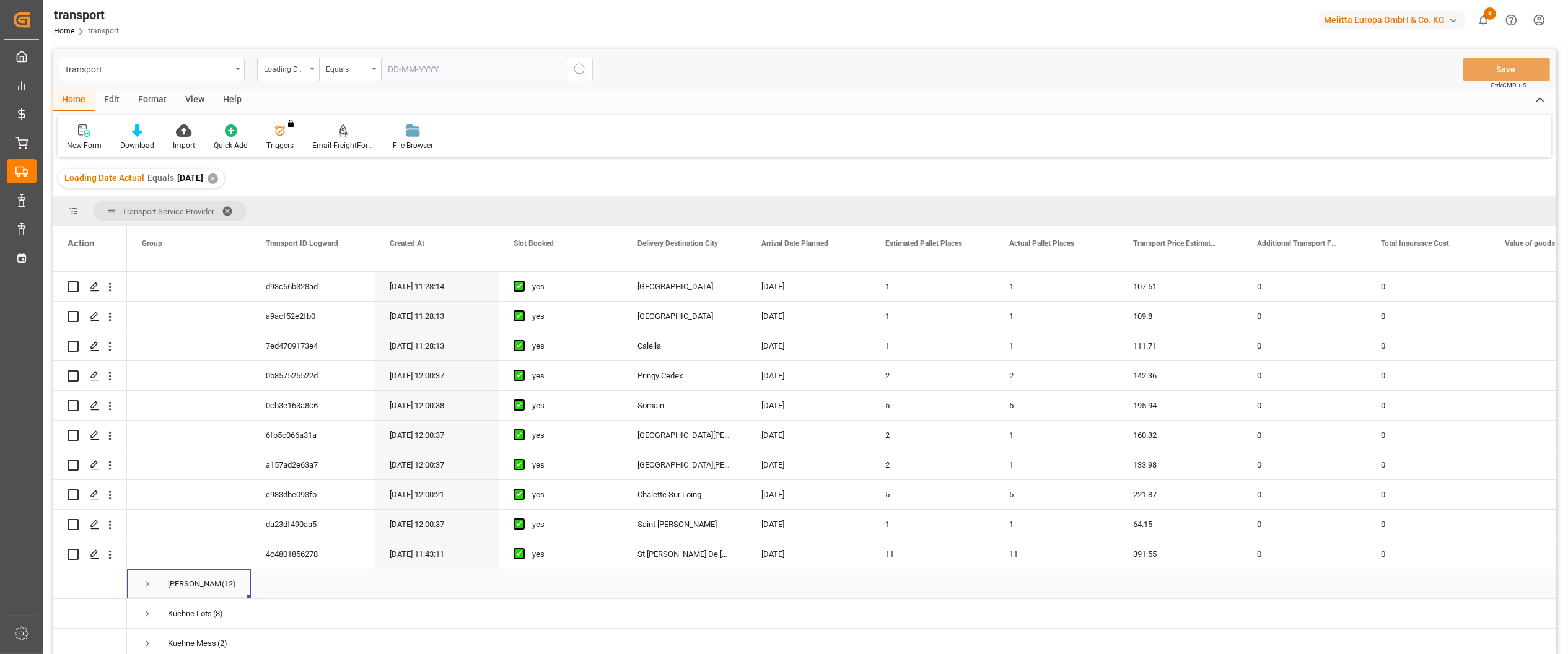
click at [153, 579] on span "Press SPACE to select this row." at bounding box center [148, 584] width 11 height 11
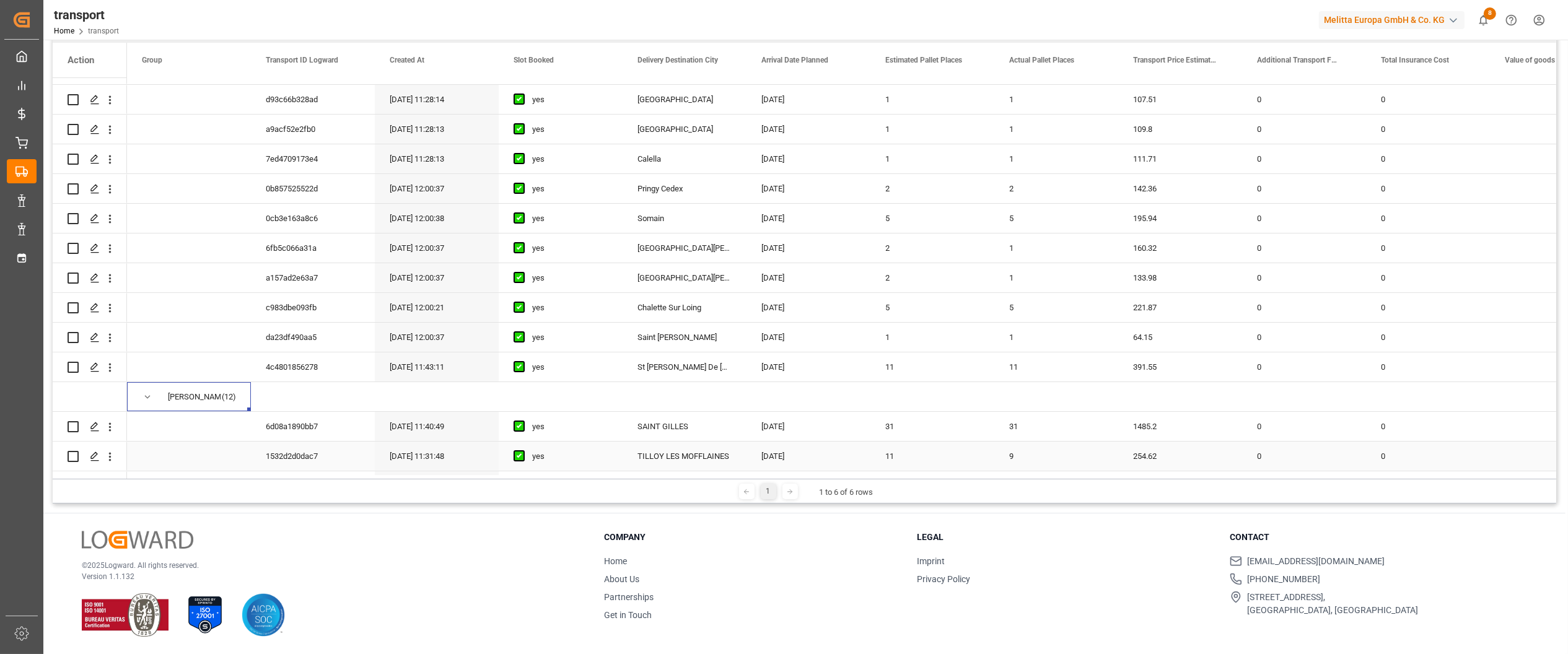
scroll to position [439, 0]
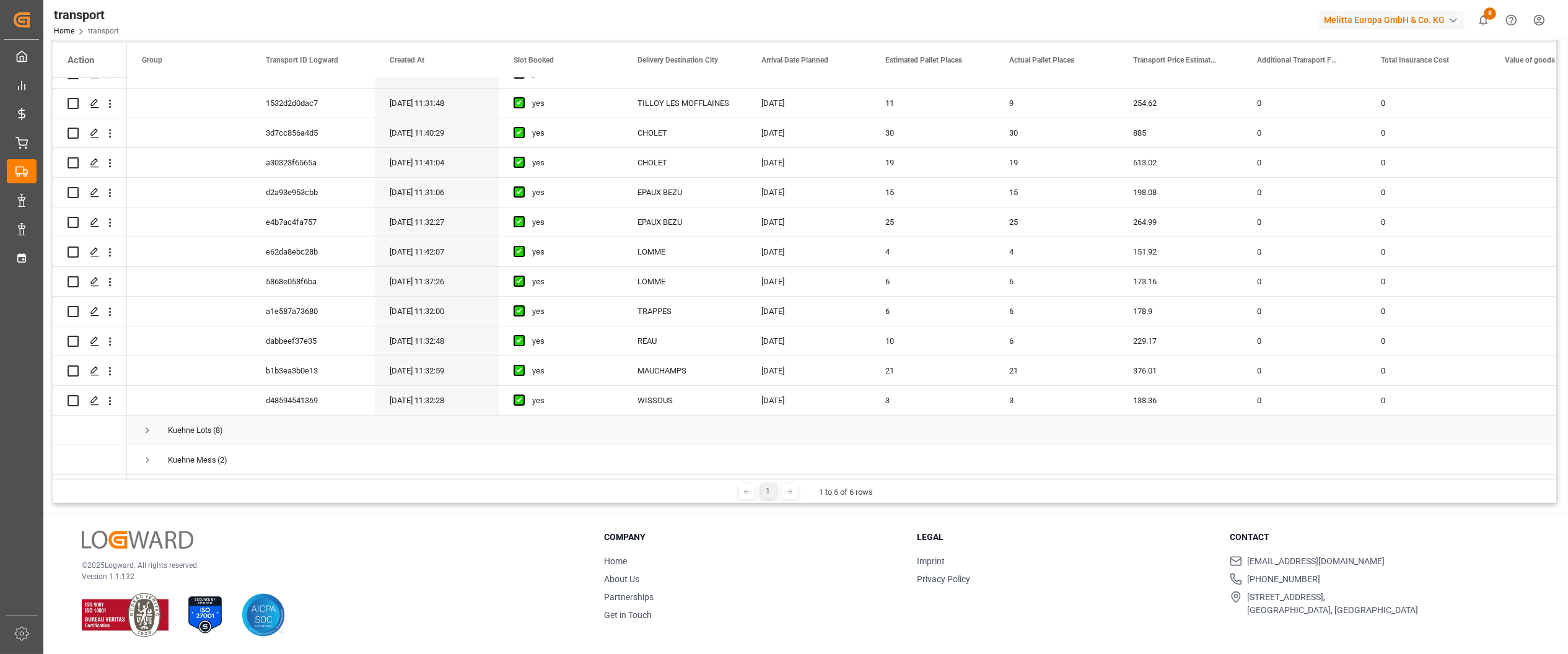
click at [148, 427] on span "Press SPACE to select this row." at bounding box center [148, 430] width 11 height 11
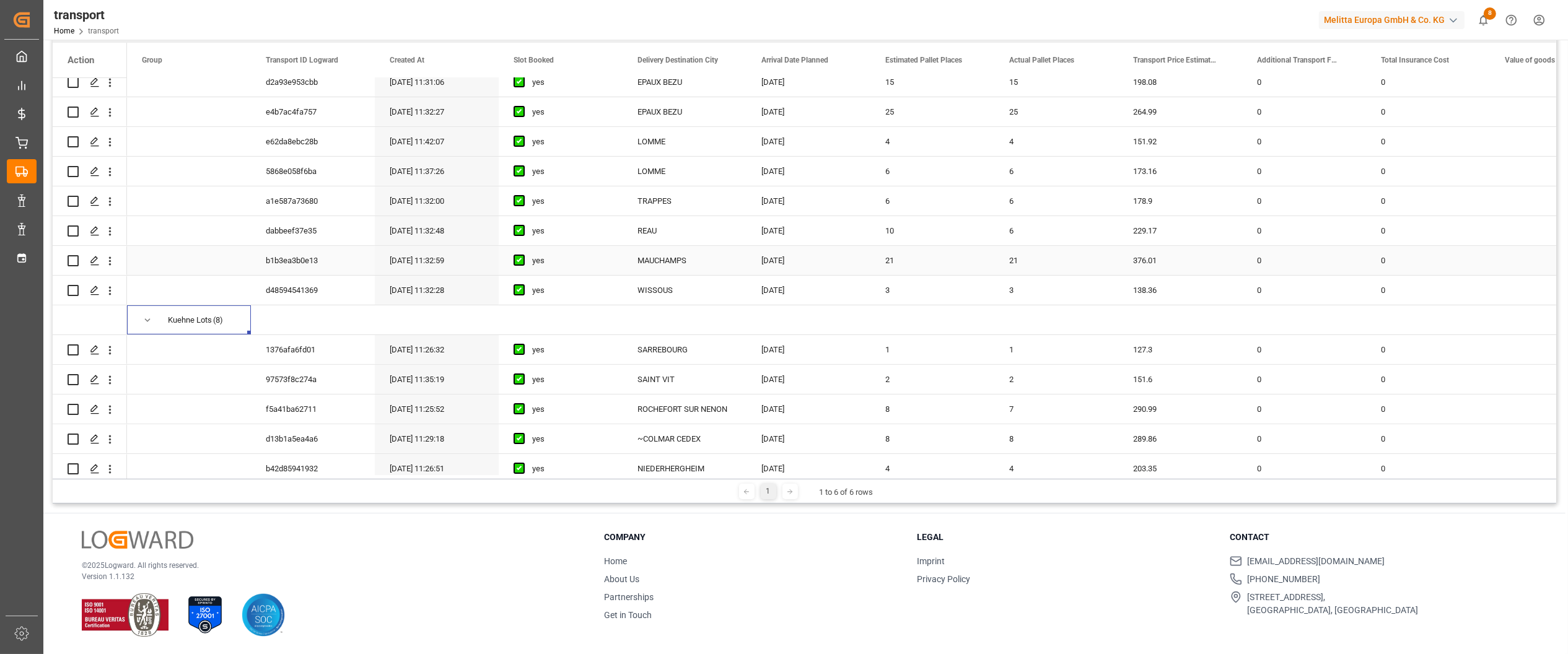
scroll to position [677, 0]
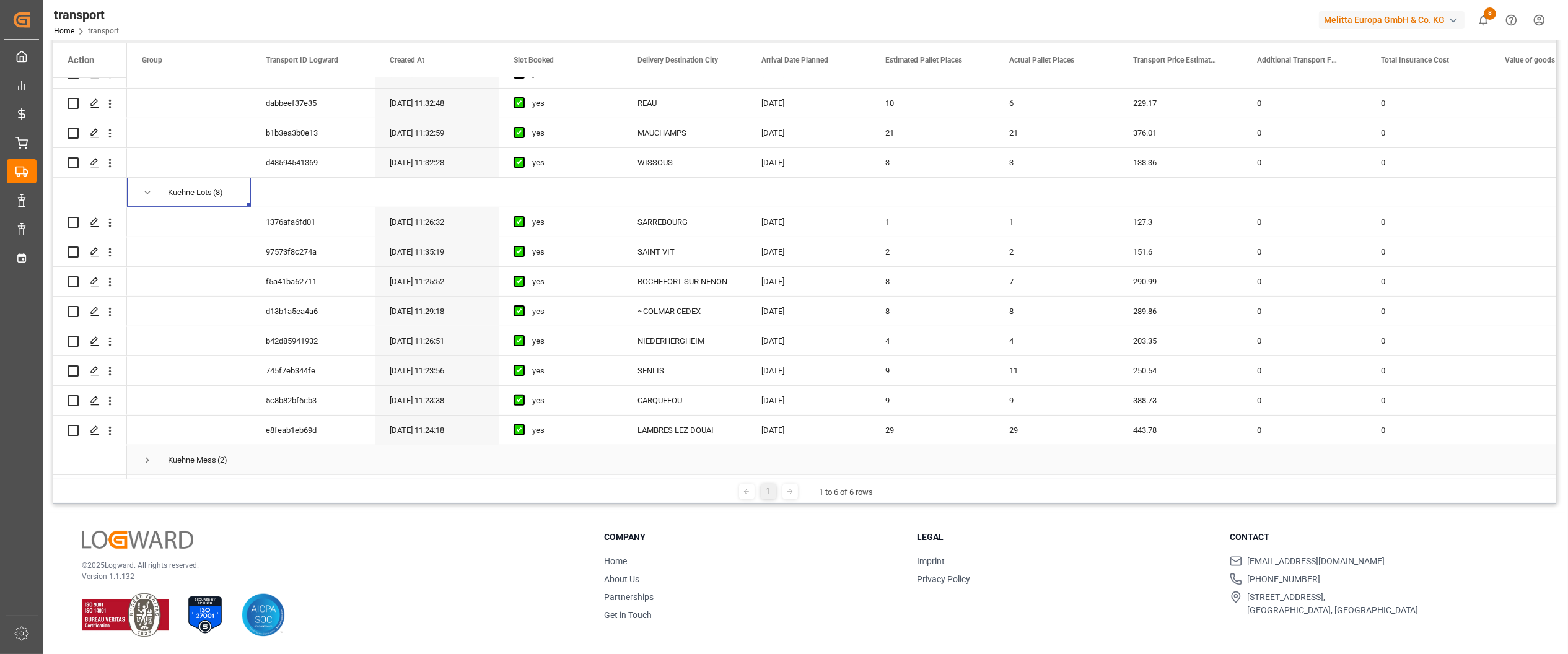
click at [143, 455] on span "Press SPACE to select this row." at bounding box center [148, 460] width 11 height 11
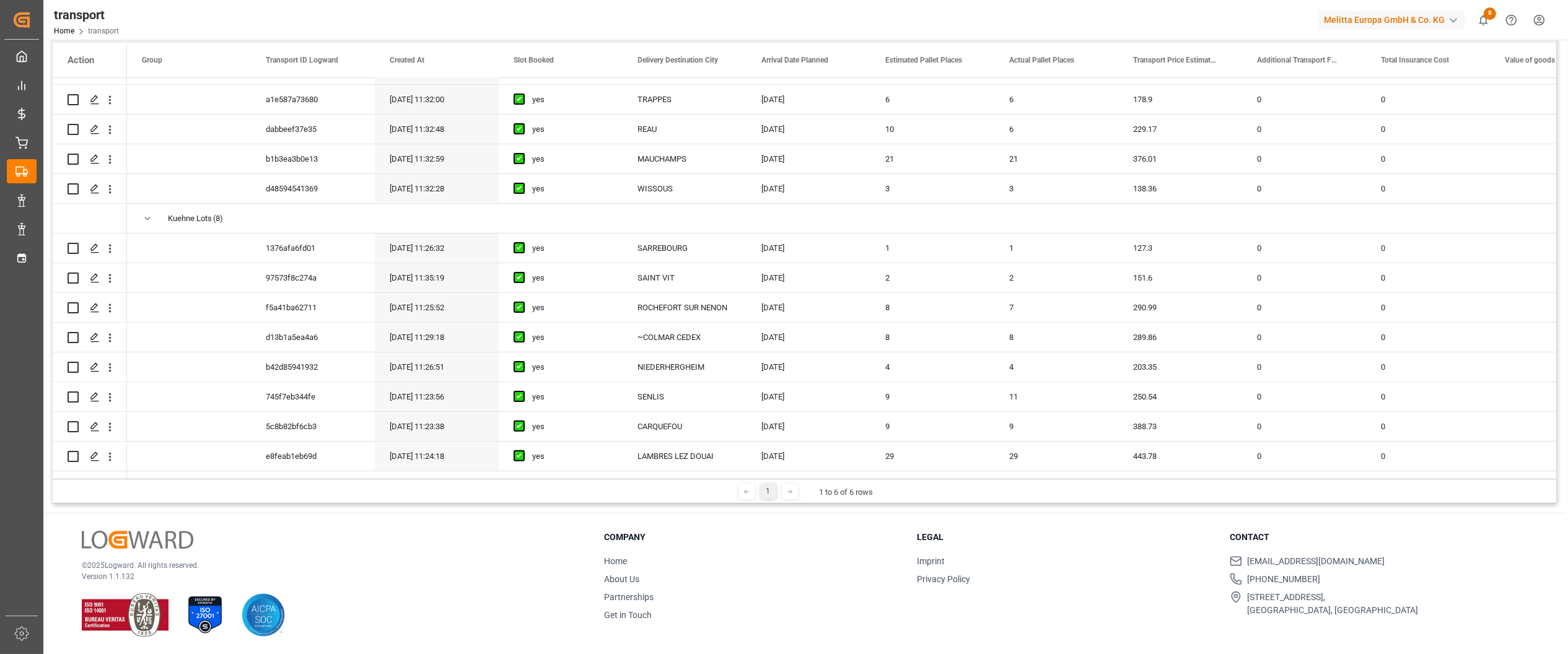
scroll to position [736, 0]
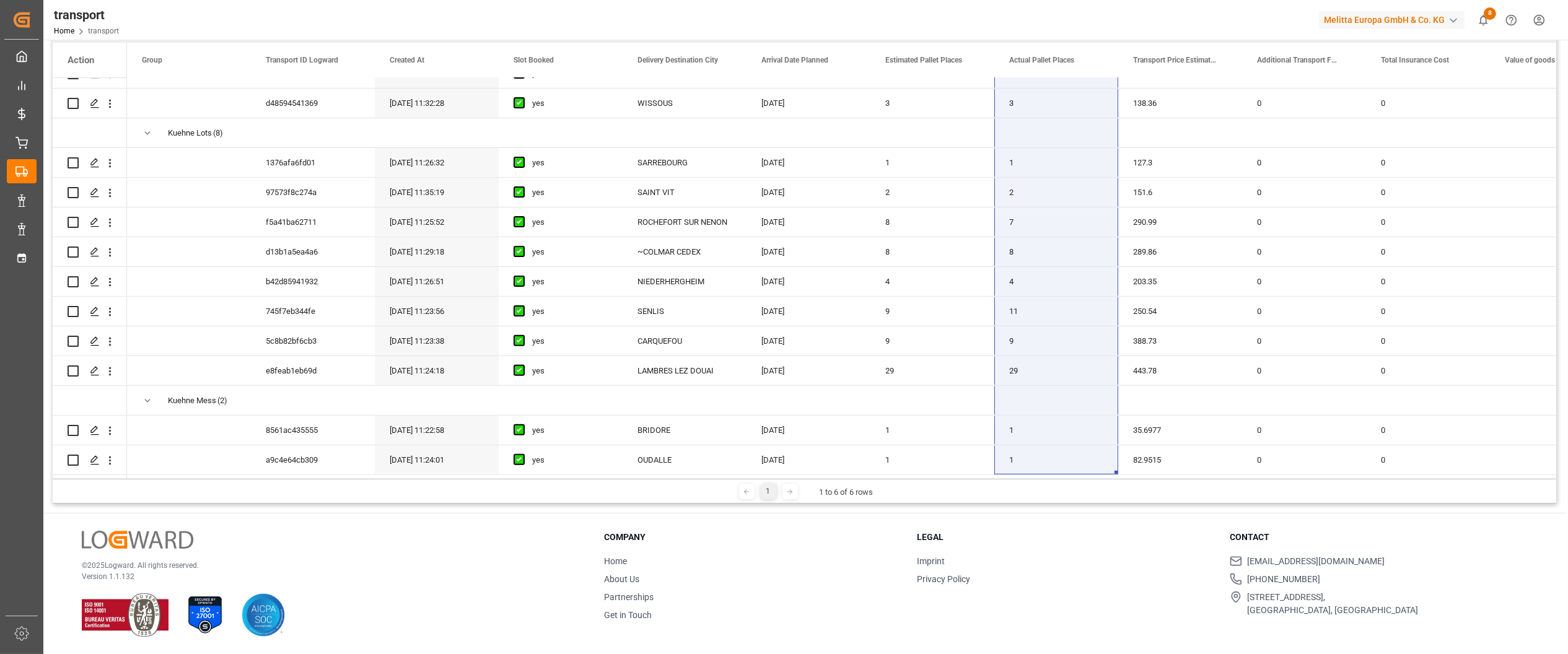
drag, startPoint x: 1022, startPoint y: 176, endPoint x: 1029, endPoint y: 472, distance: 296.1
click at [1029, 472] on div "(5)" at bounding box center [805, 277] width 1504 height 397
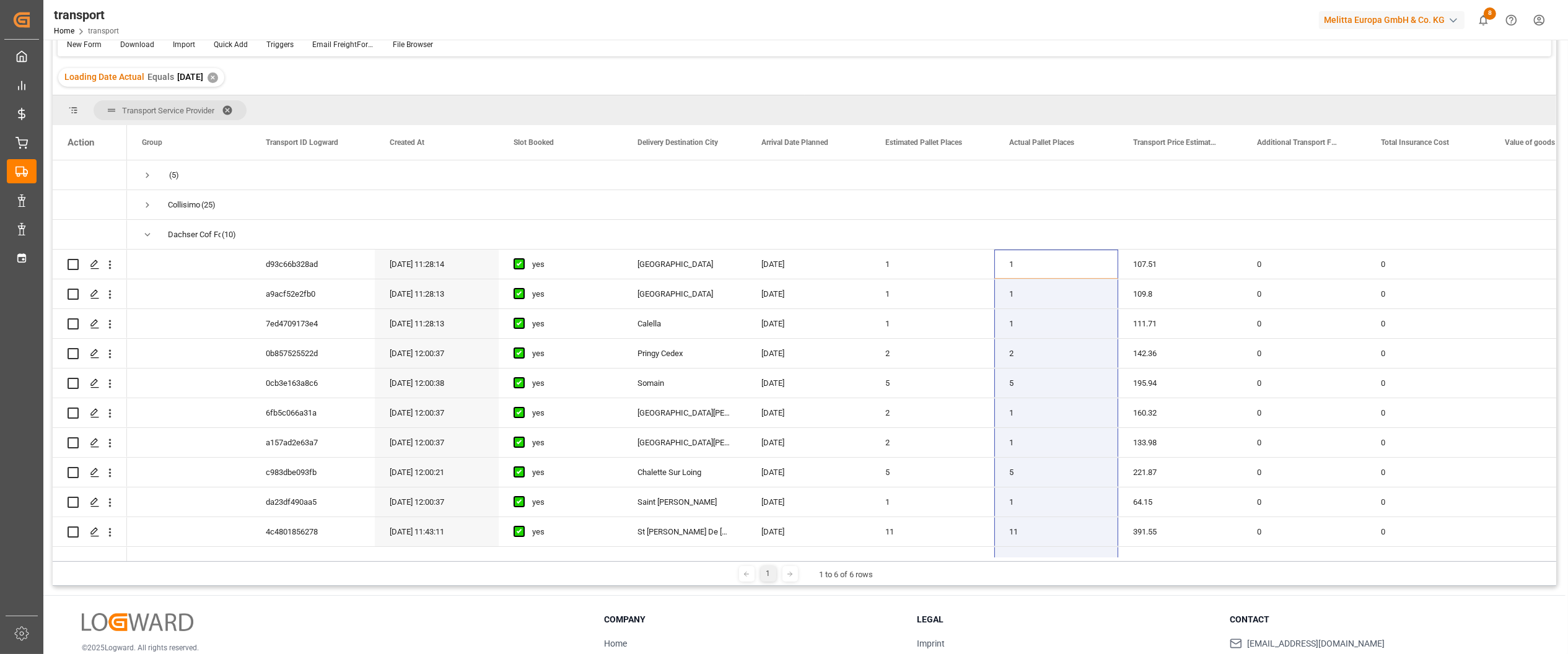
scroll to position [0, 0]
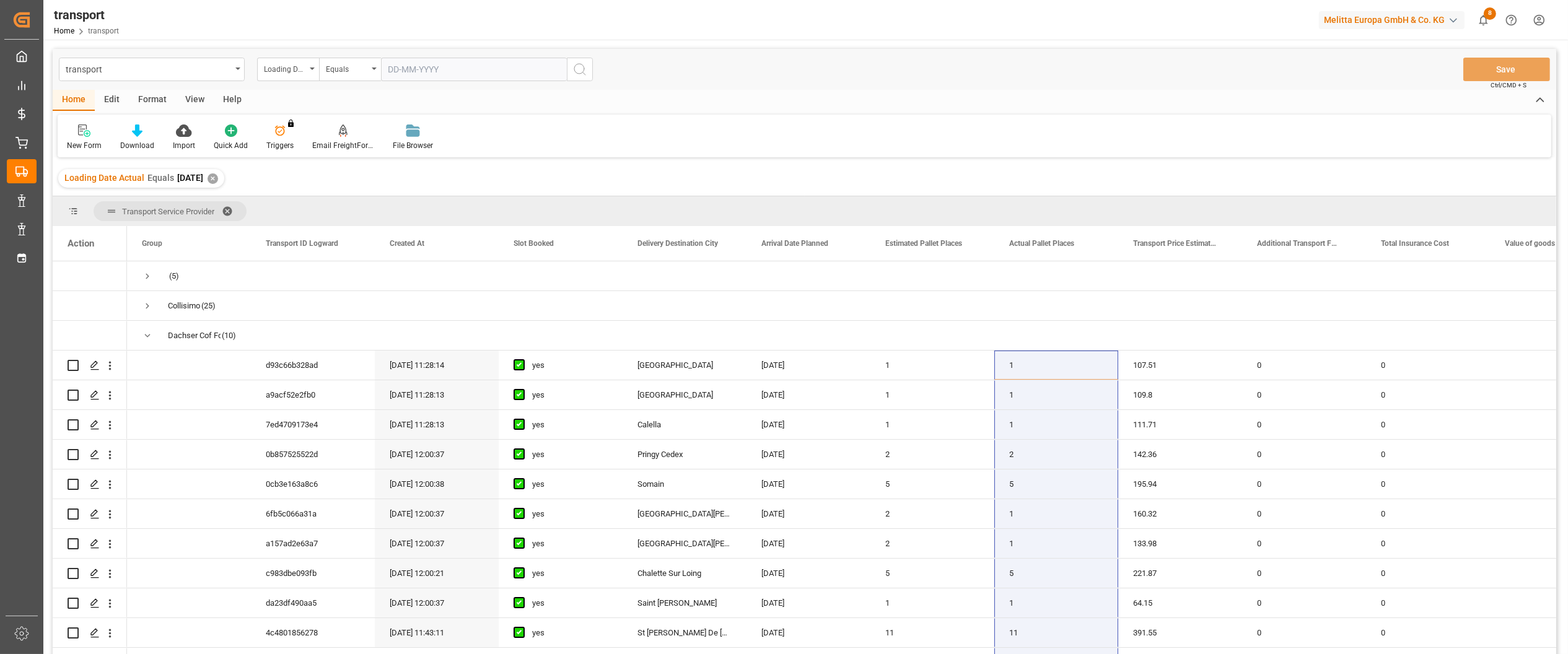
click at [224, 176] on div "Loading Date Actual Equals [DATE] ✕" at bounding box center [141, 178] width 166 height 19
click at [218, 181] on div "✕" at bounding box center [213, 178] width 10 height 10
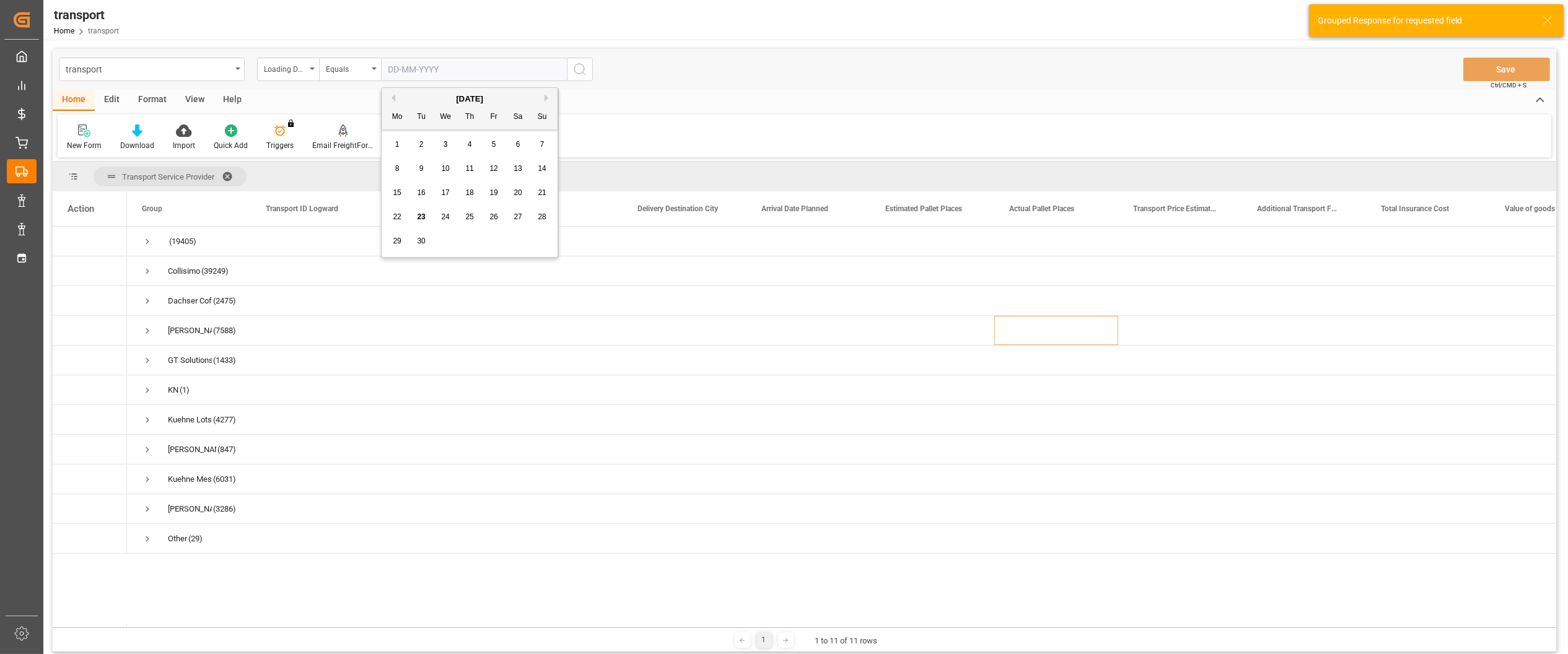
click at [413, 73] on input "text" at bounding box center [474, 70] width 186 height 24
click at [469, 192] on span "18" at bounding box center [470, 192] width 8 height 8
type input "[DATE]"
click at [578, 69] on icon "search button" at bounding box center [579, 69] width 15 height 15
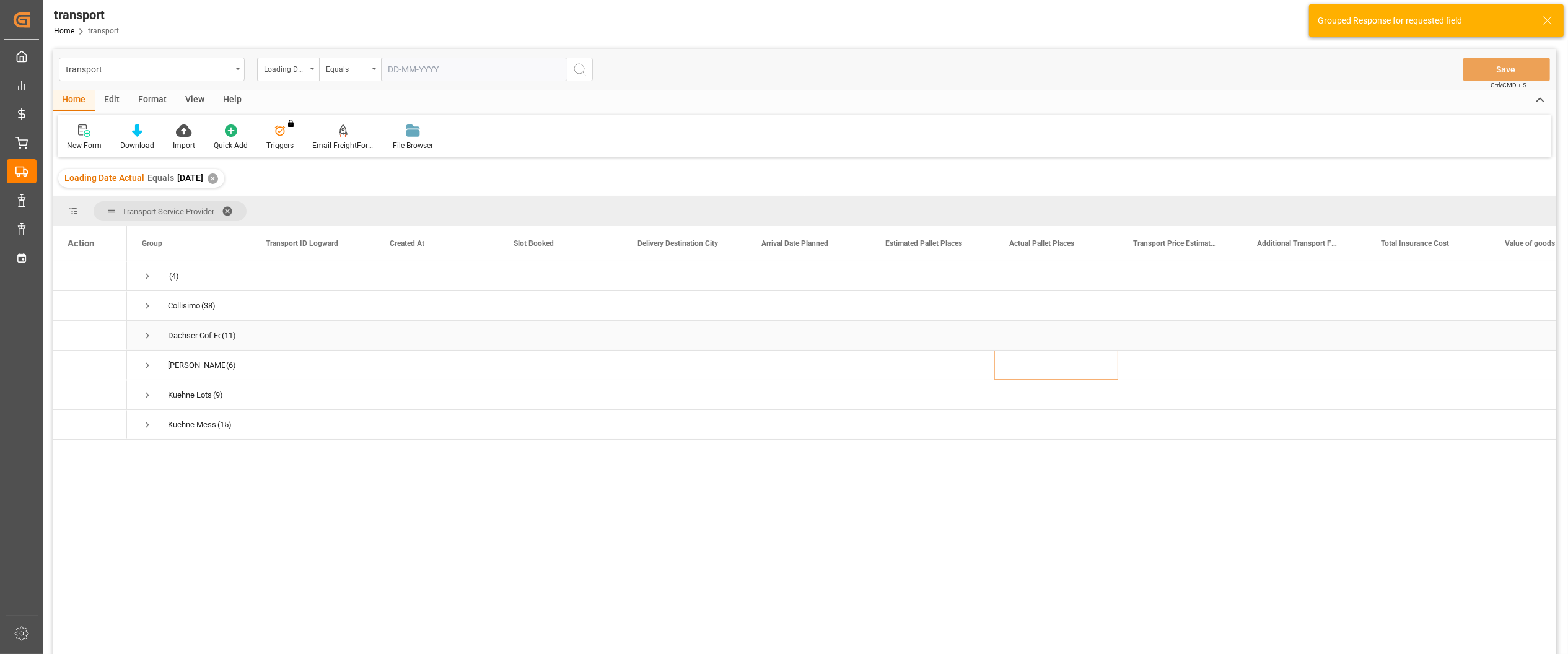
click at [140, 334] on div "Dachser Cof Foodservice (11)" at bounding box center [189, 335] width 124 height 29
click at [148, 333] on span "Press SPACE to select this row." at bounding box center [148, 336] width 11 height 11
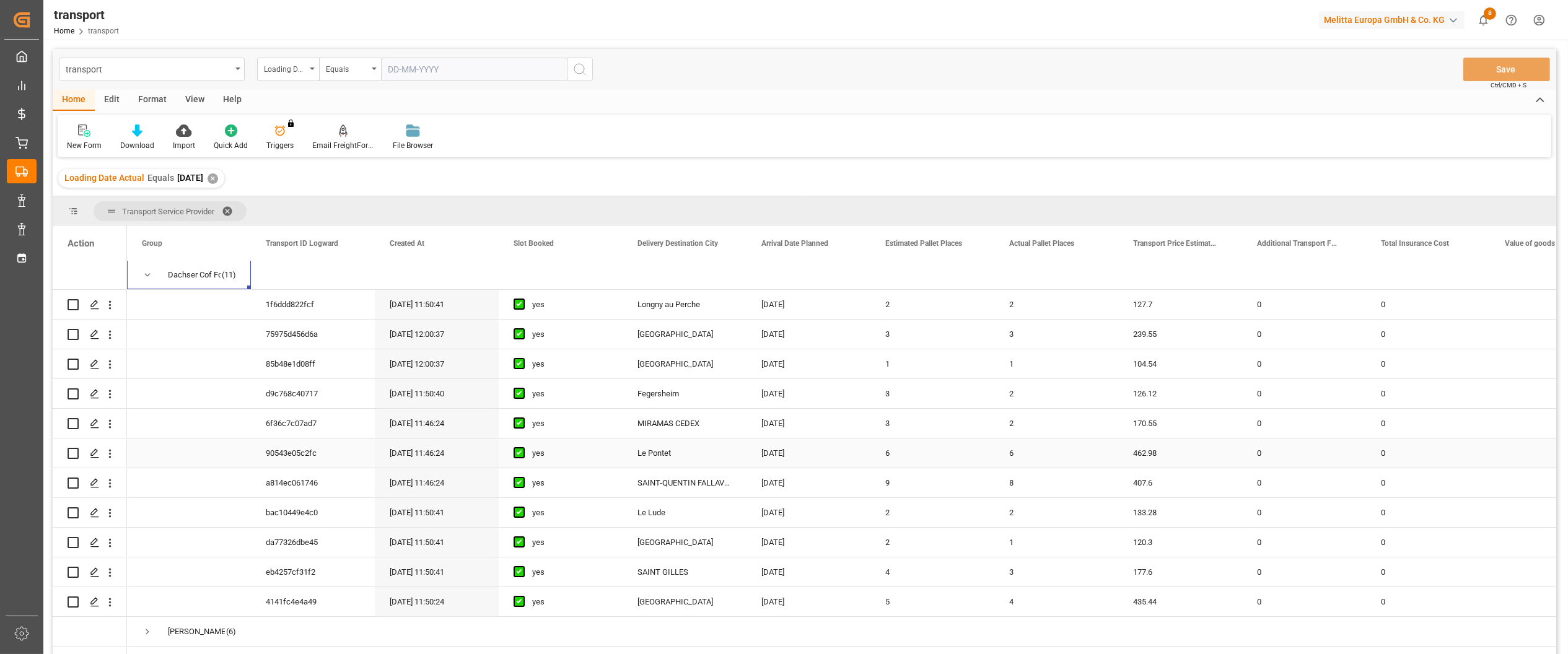
scroll to position [112, 0]
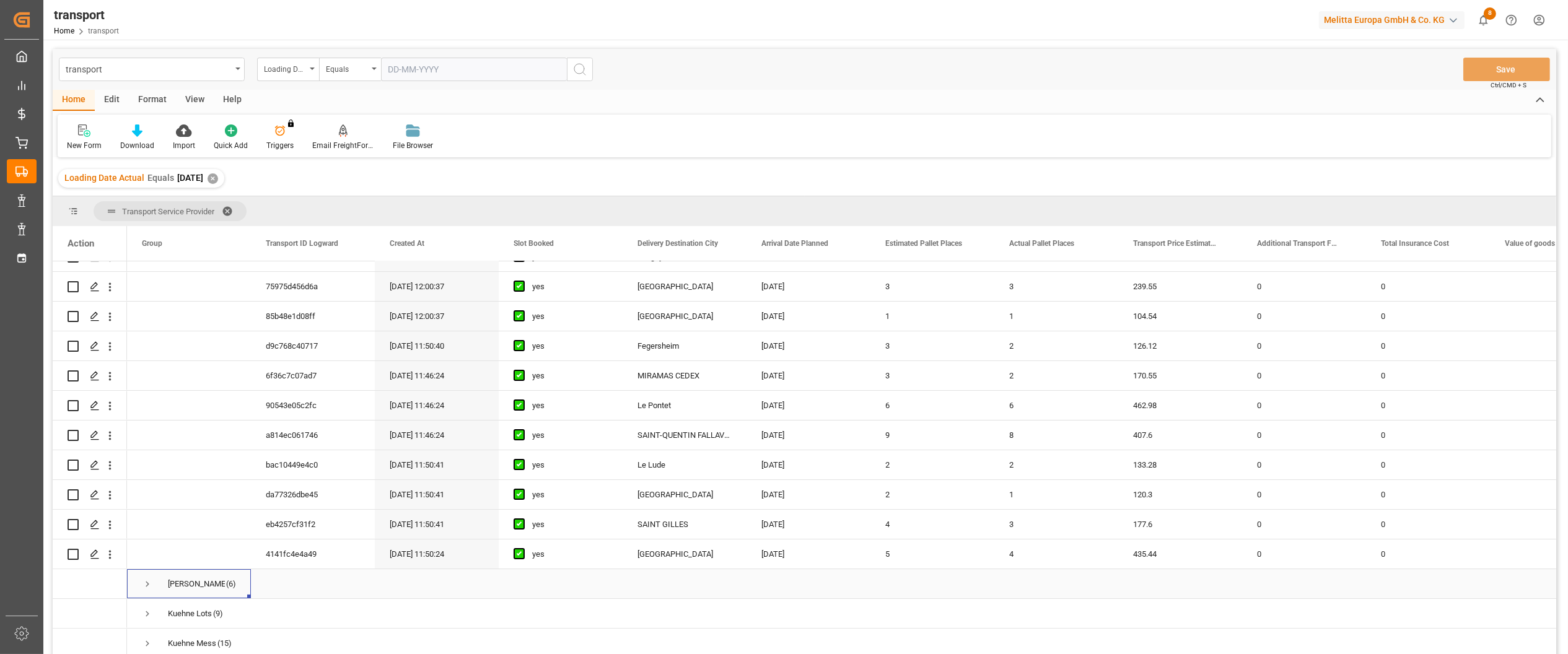
click at [146, 578] on span "Press SPACE to select this row." at bounding box center [148, 584] width 11 height 11
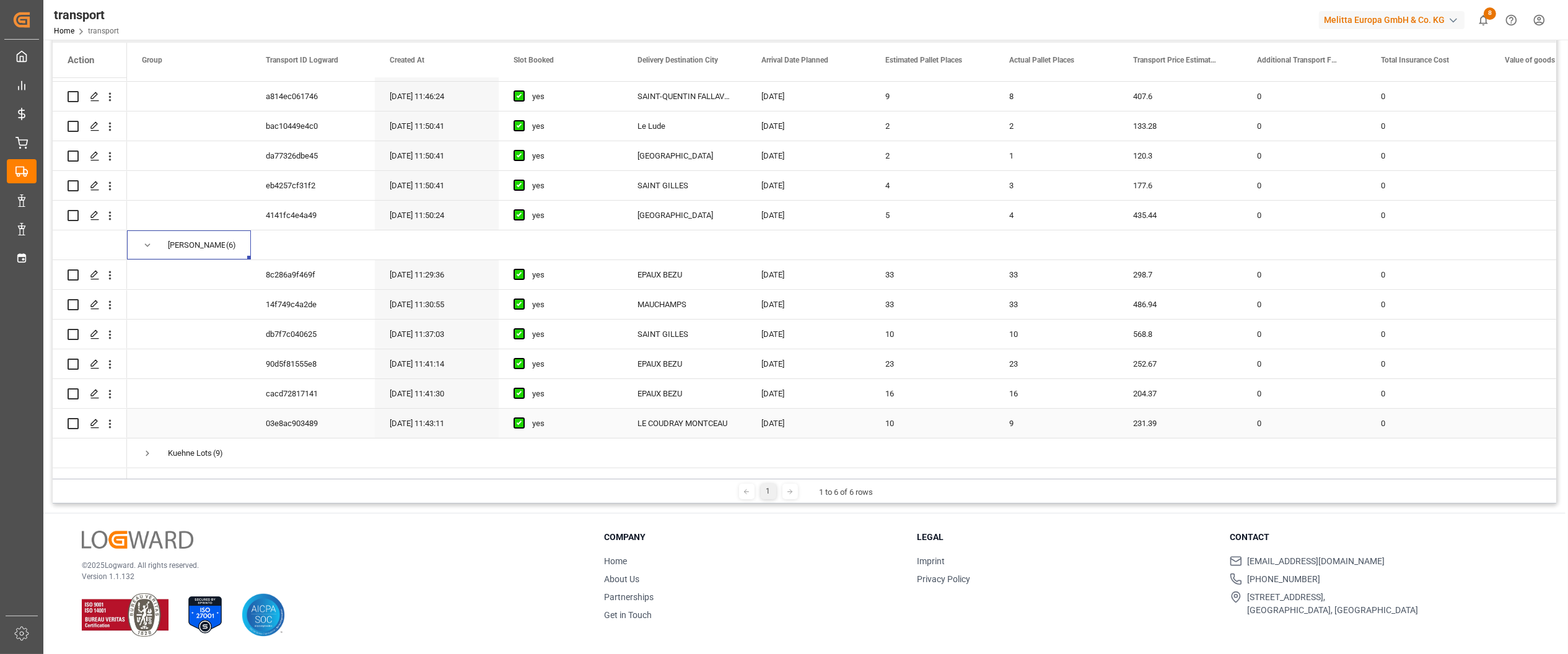
scroll to position [290, 0]
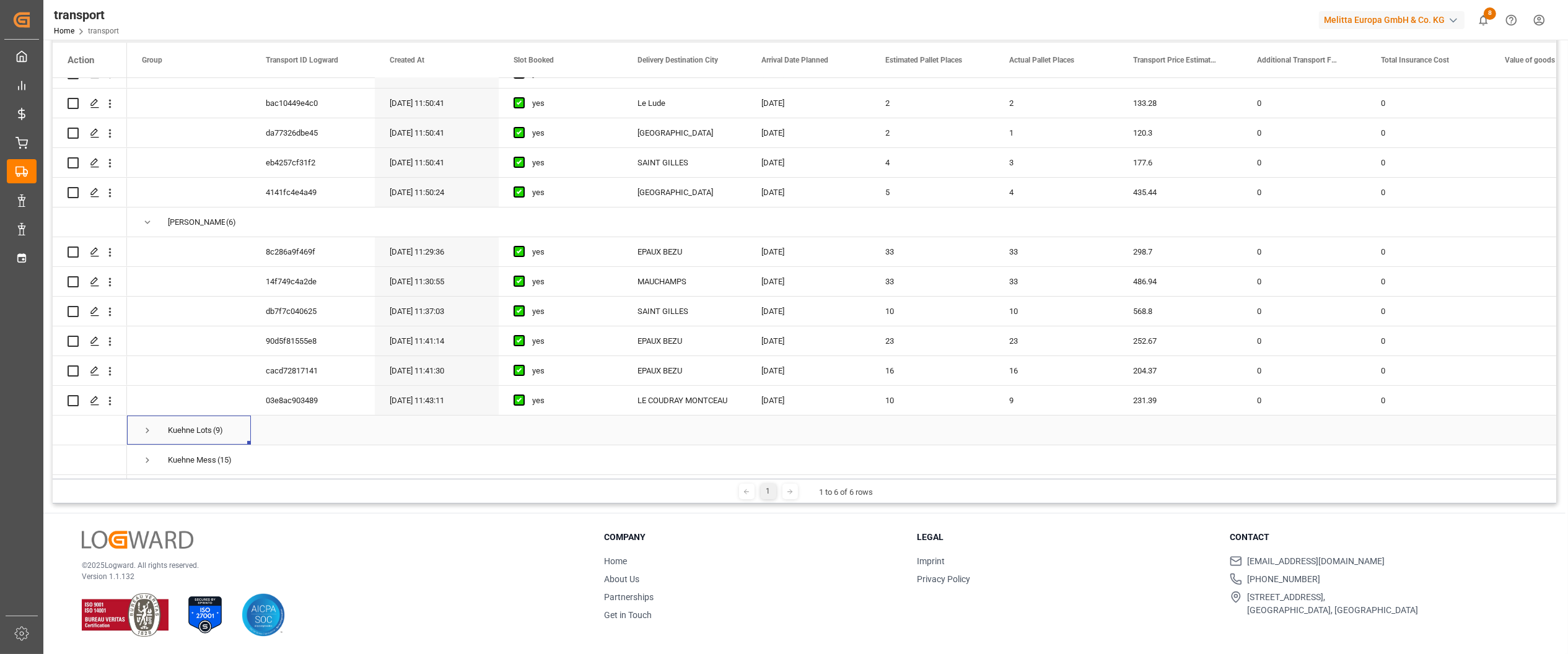
click at [146, 425] on span "Press SPACE to select this row." at bounding box center [148, 430] width 11 height 11
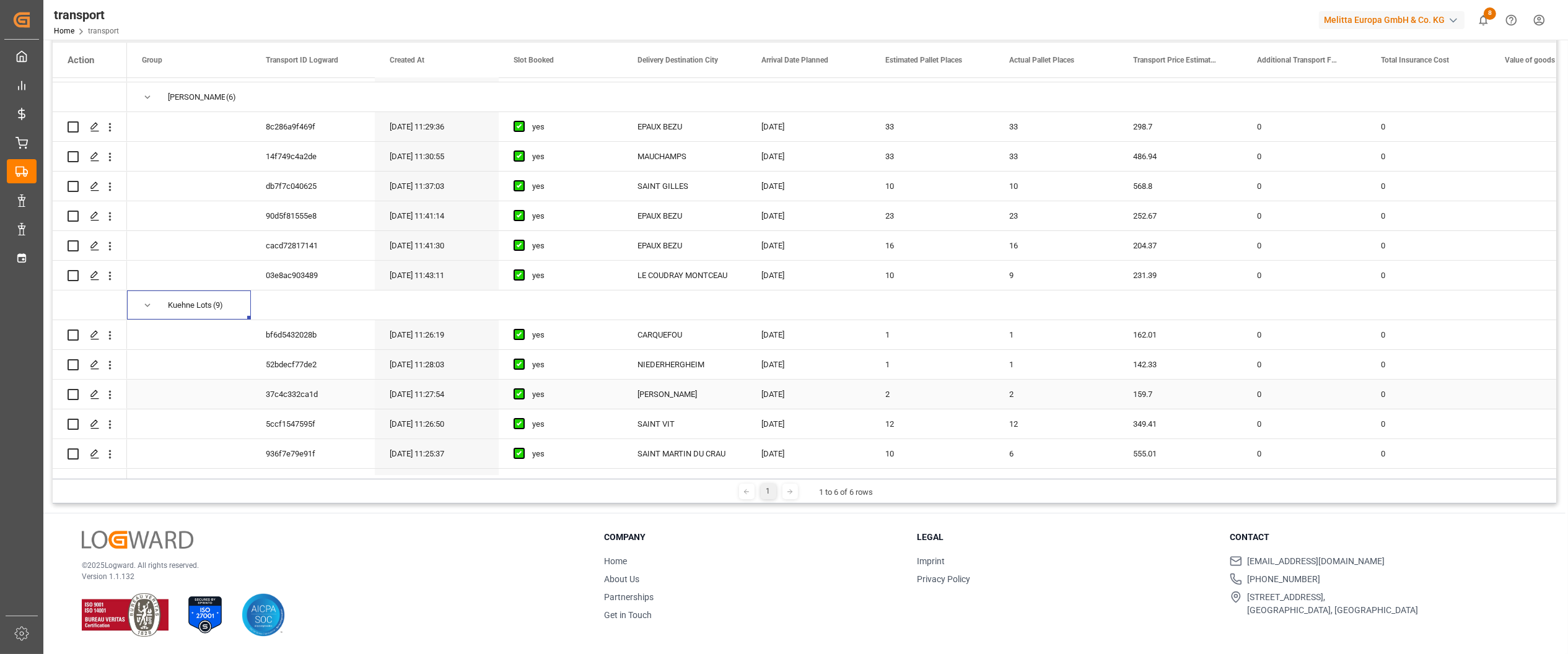
scroll to position [558, 0]
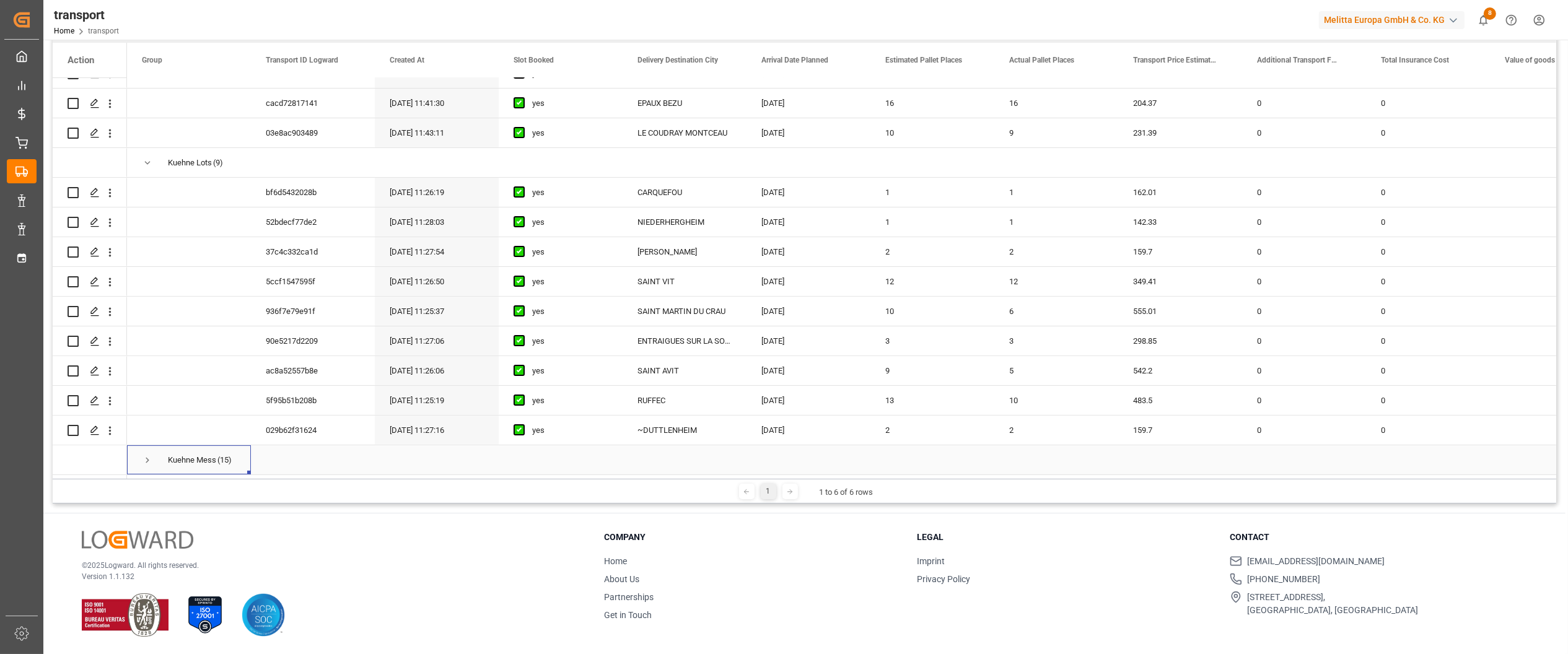
click at [148, 457] on span "Press SPACE to select this row." at bounding box center [148, 460] width 11 height 11
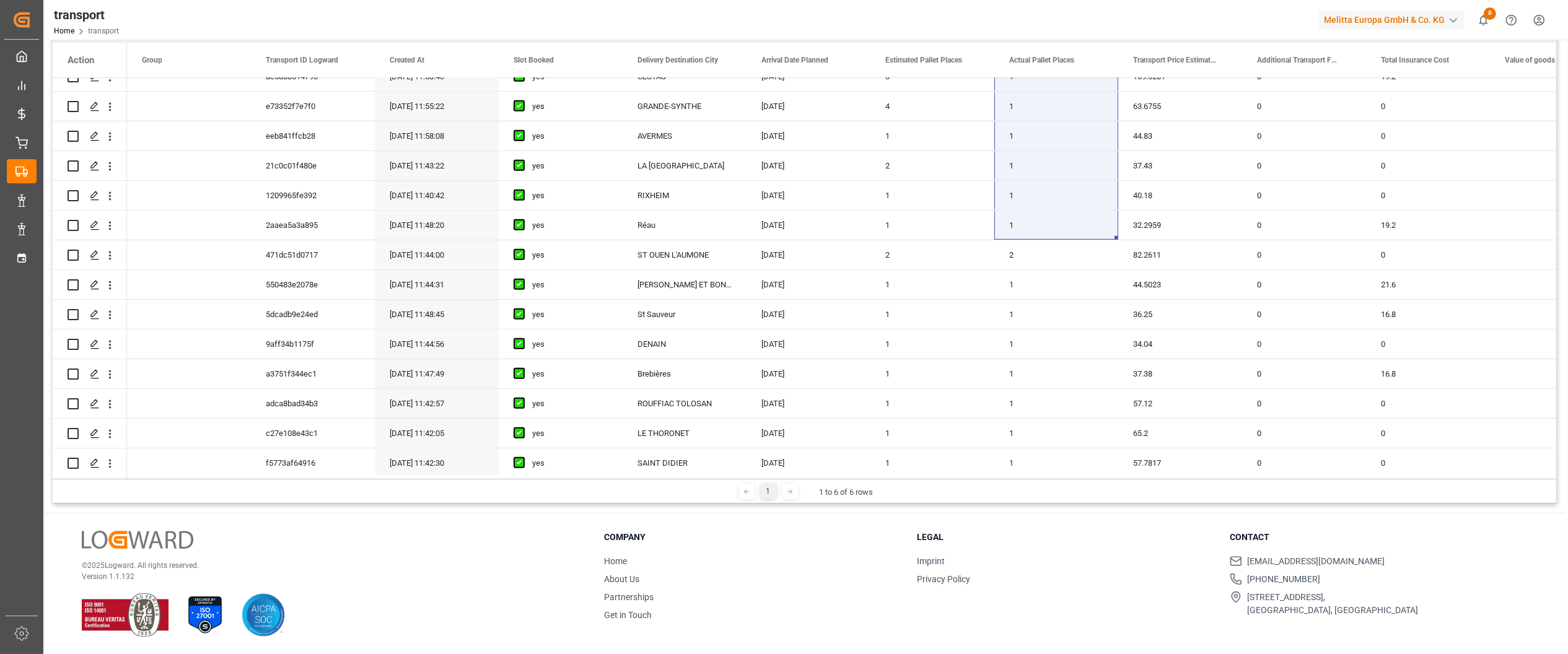
scroll to position [1004, 0]
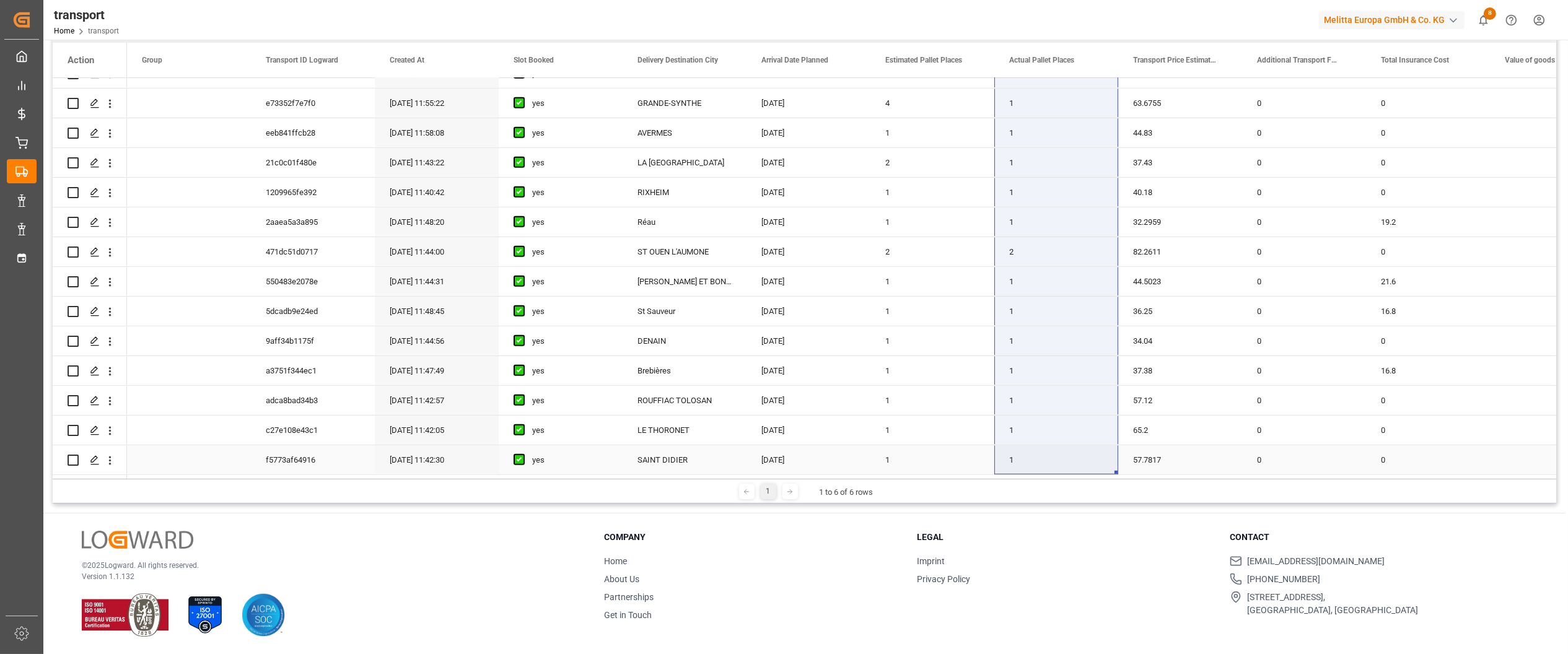
drag, startPoint x: 1024, startPoint y: 171, endPoint x: 1062, endPoint y: 465, distance: 296.4
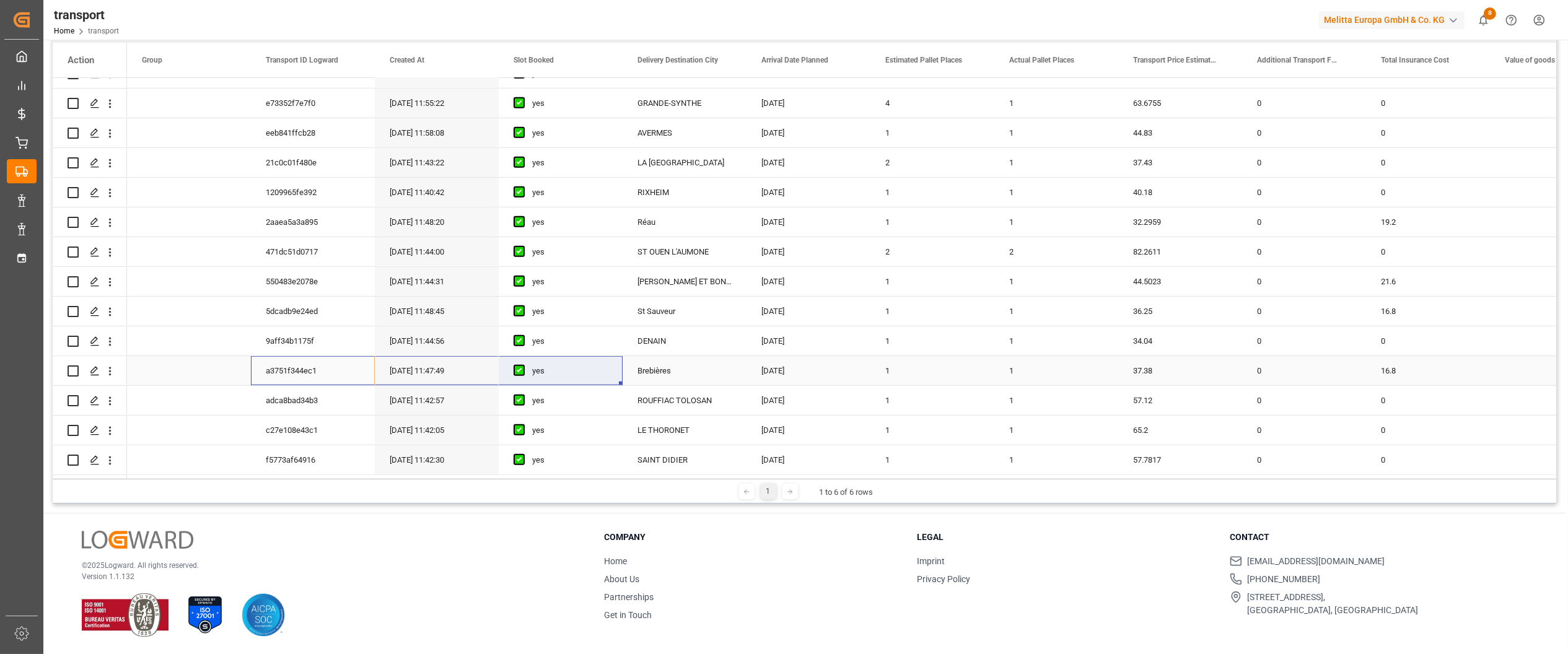
drag, startPoint x: 336, startPoint y: 370, endPoint x: 585, endPoint y: 367, distance: 249.0
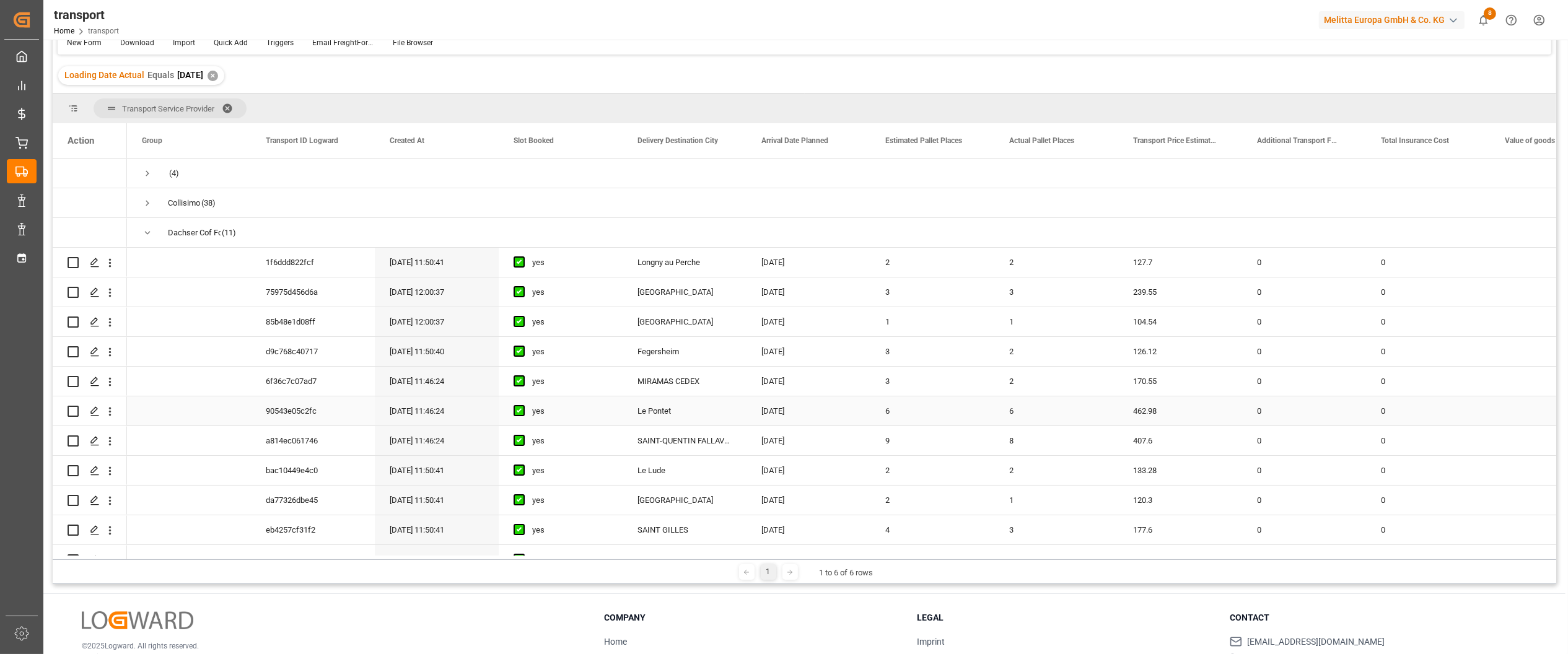
scroll to position [0, 0]
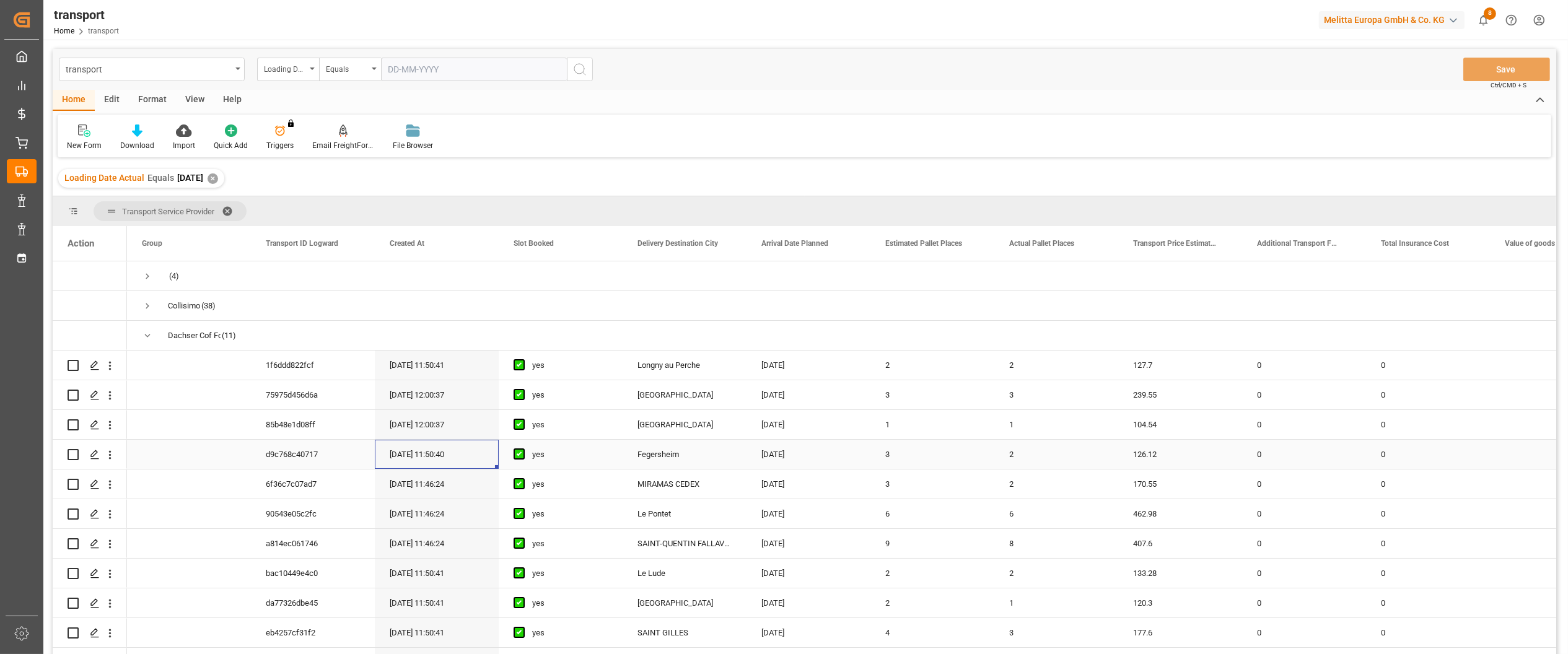
click at [437, 460] on div "[DATE] 11:50:40" at bounding box center [437, 454] width 124 height 29
click at [109, 453] on icon "open menu" at bounding box center [109, 455] width 13 height 13
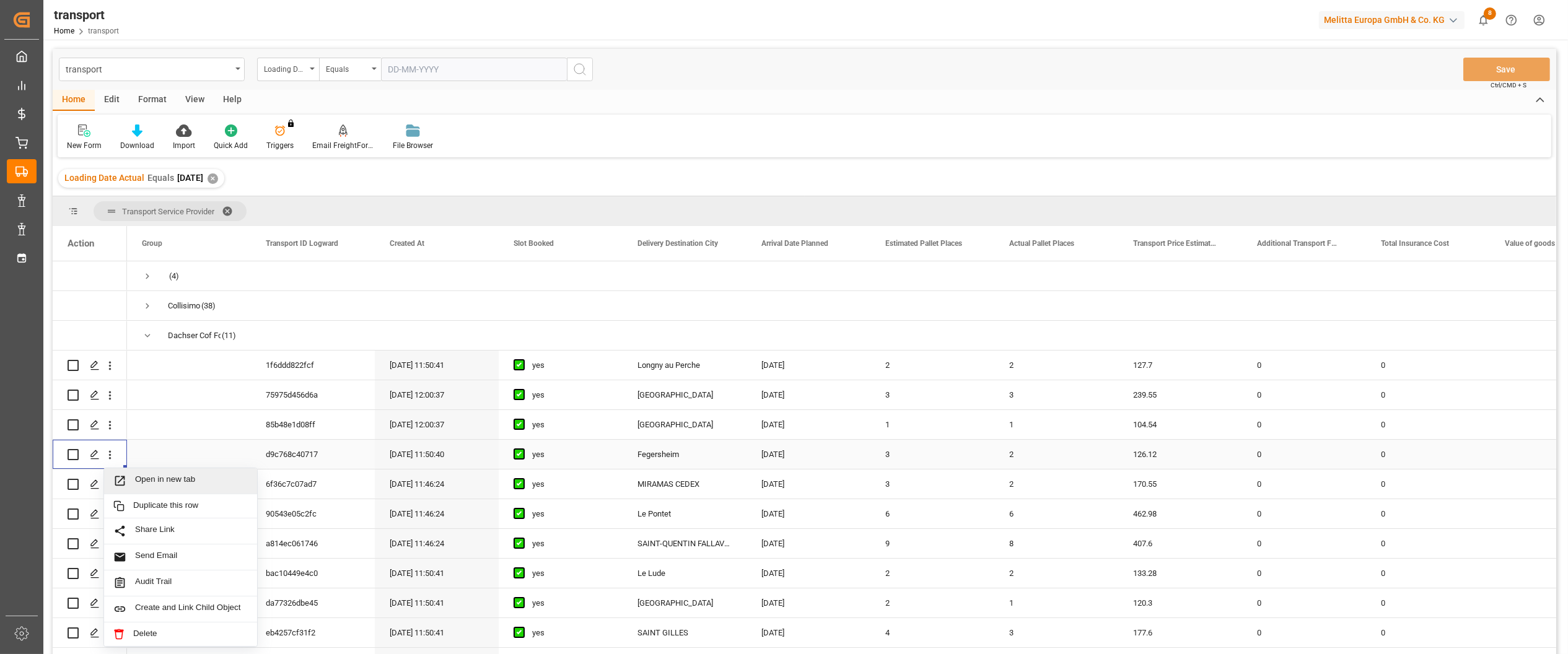
click at [139, 472] on div "Open in new tab" at bounding box center [180, 481] width 153 height 26
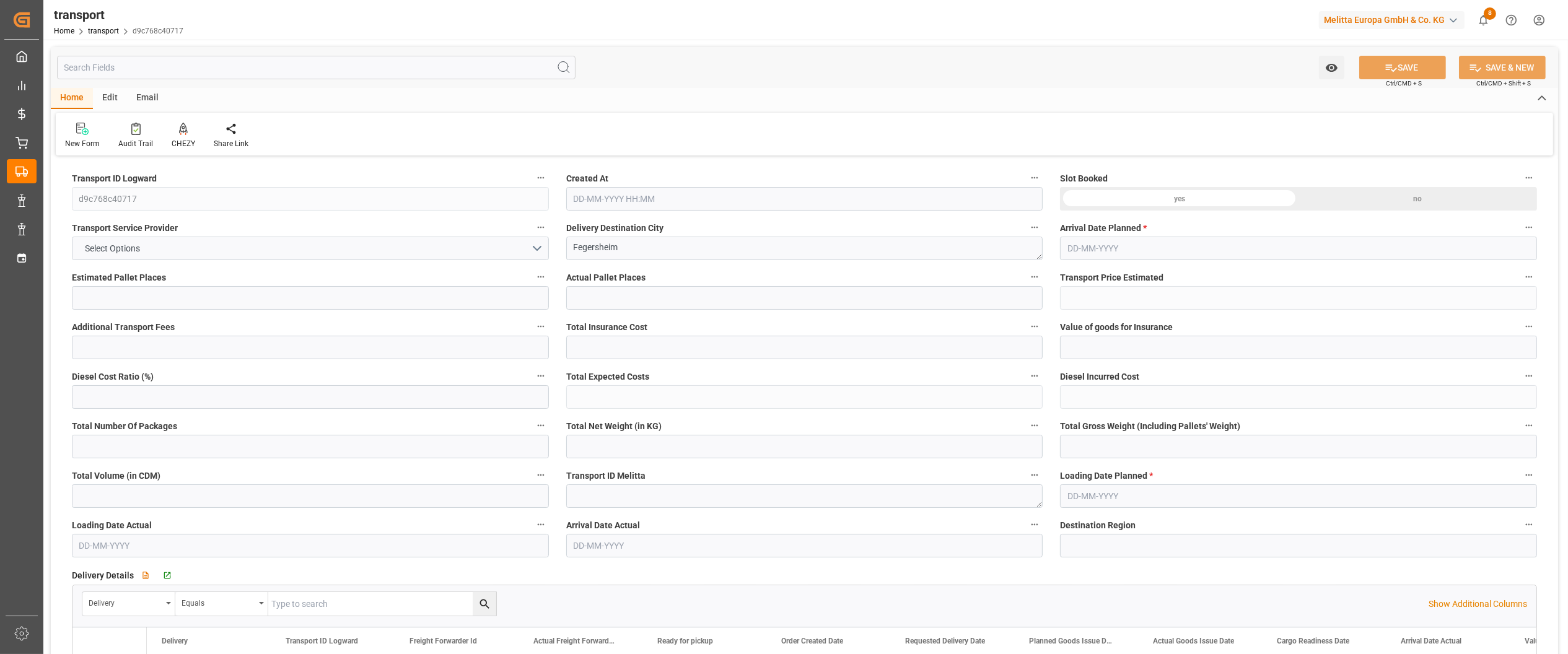
type input "3"
type input "2"
type input "126.12"
type input "0"
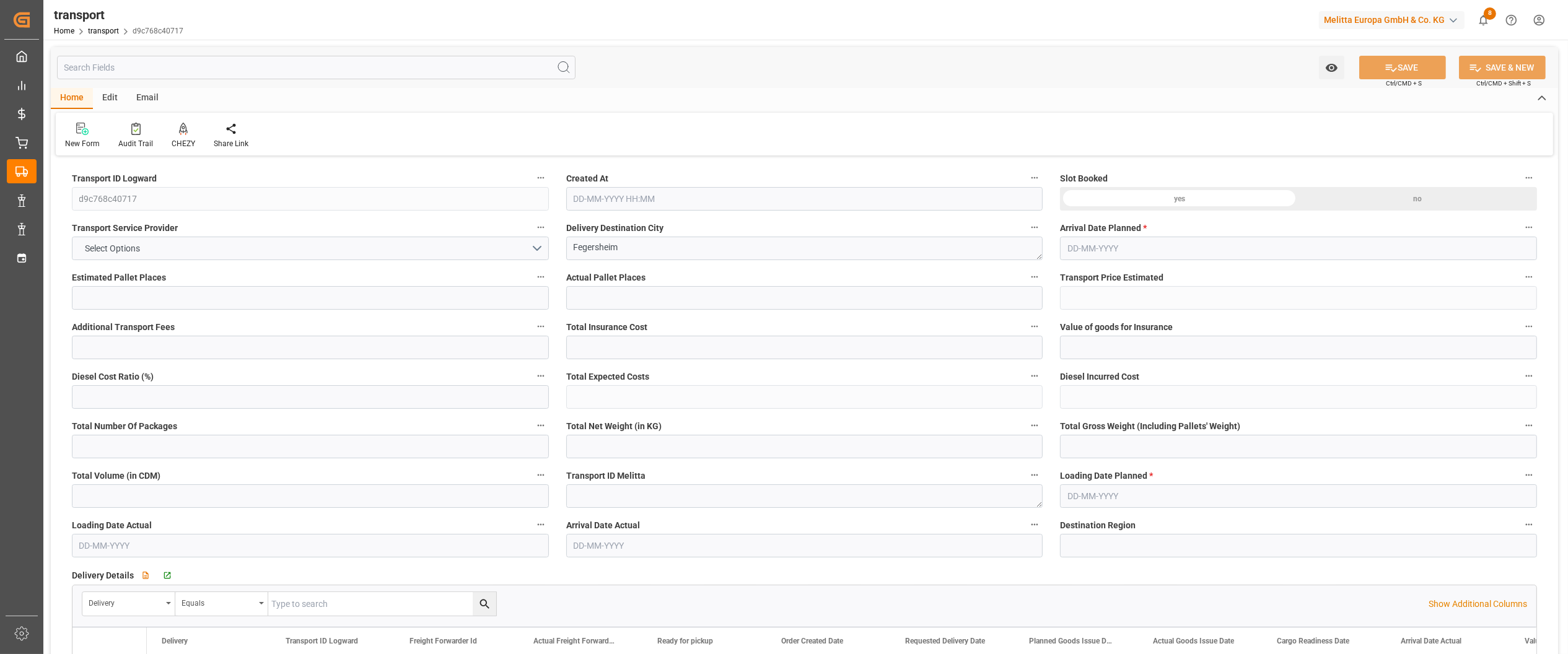
type input "0"
type input "123.9003"
type input "-2.2197"
type input "2"
type input "460.86"
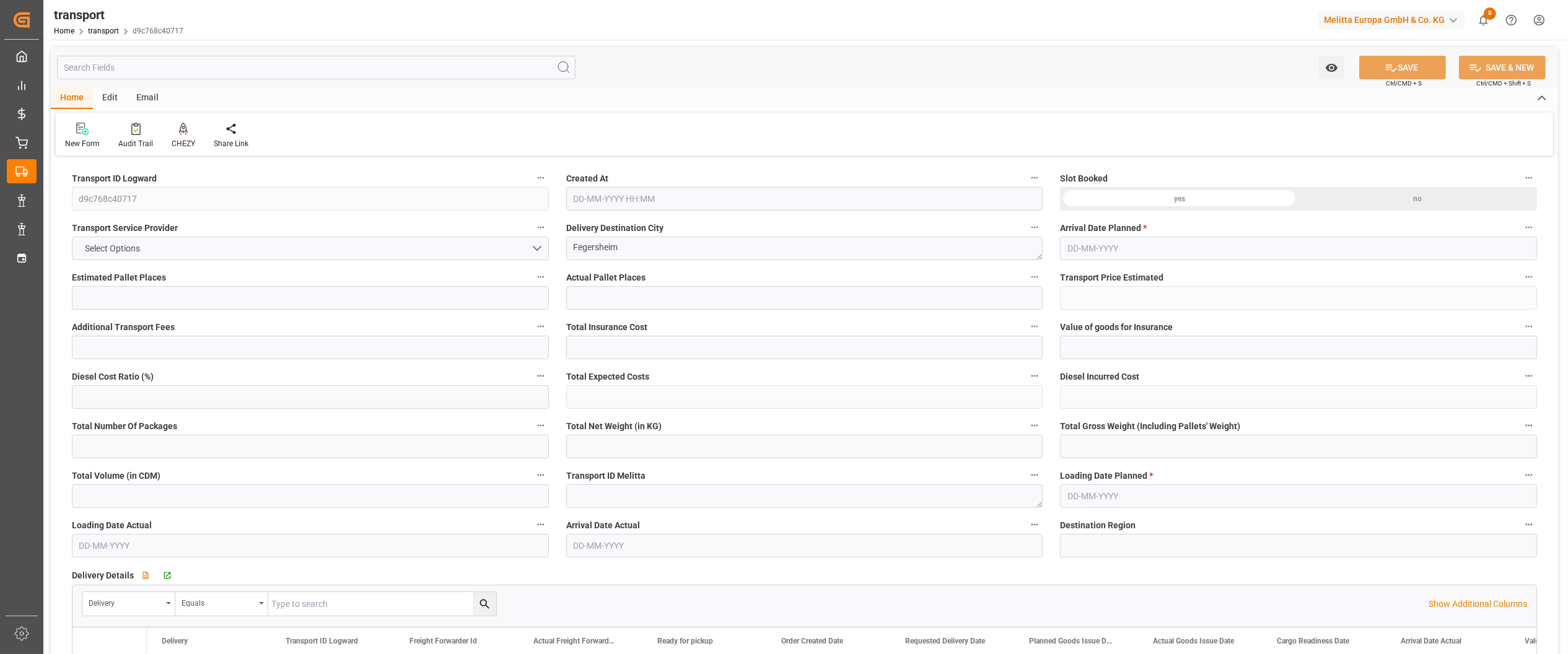
type input "621.975"
type input "1818.68"
type input "67"
type input "2"
type input "1"
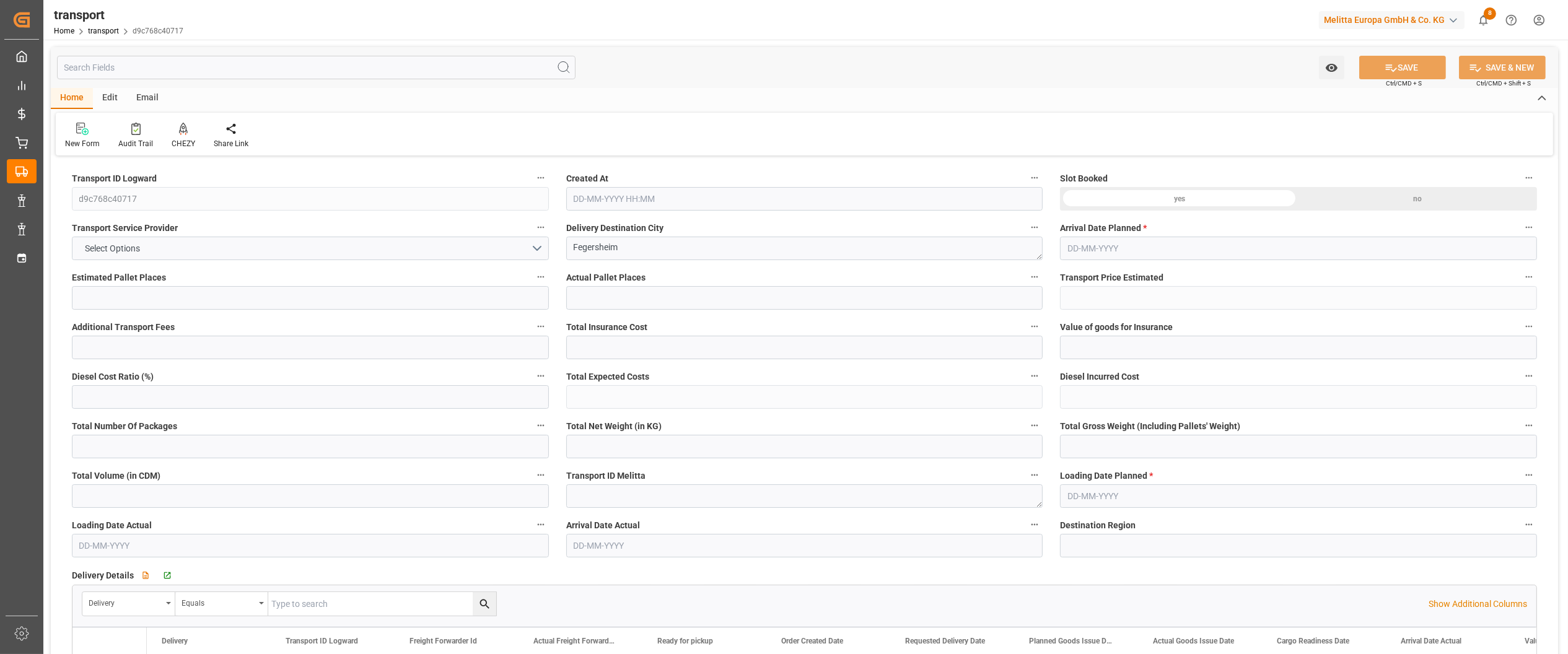
type input "3"
type input "101"
type input "547.83"
type input "0"
type input "4710.8598"
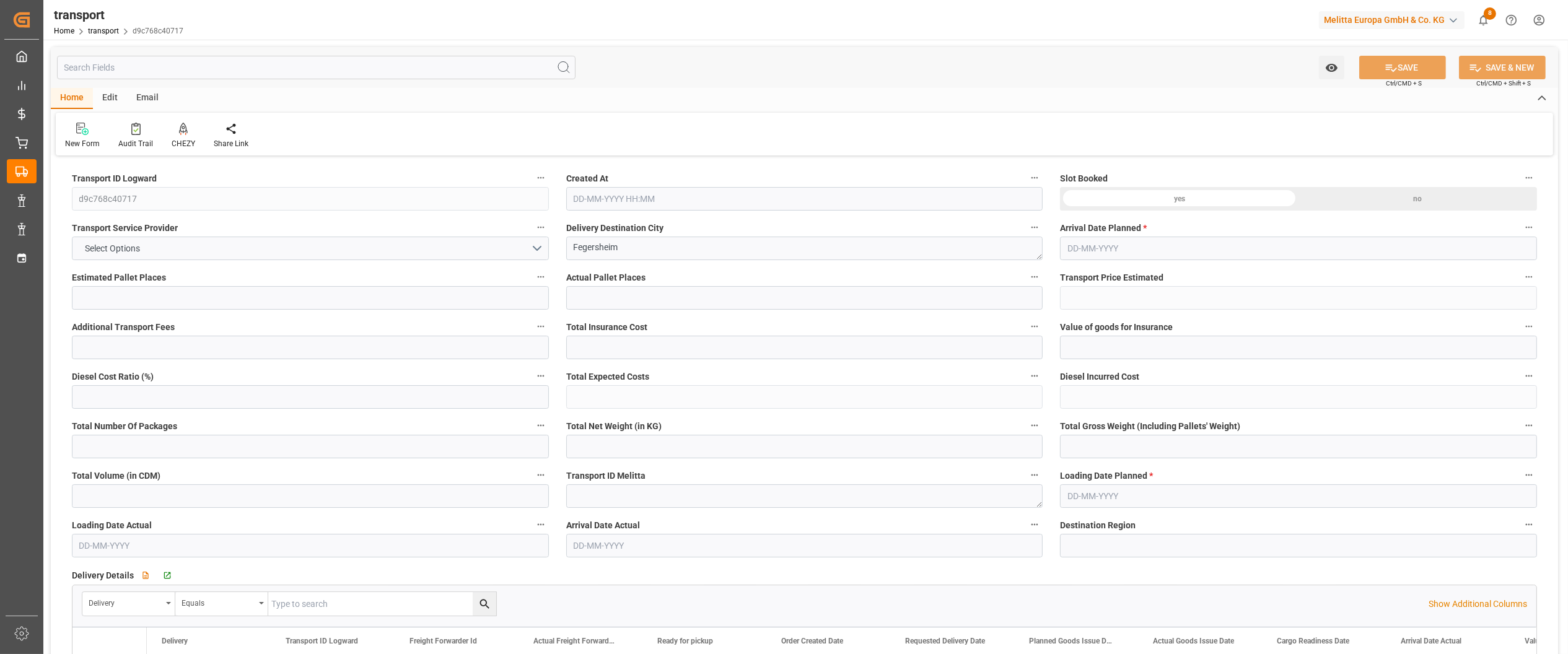
type input "0"
type input "21"
type input "35"
type input "17-09-2025 11:50"
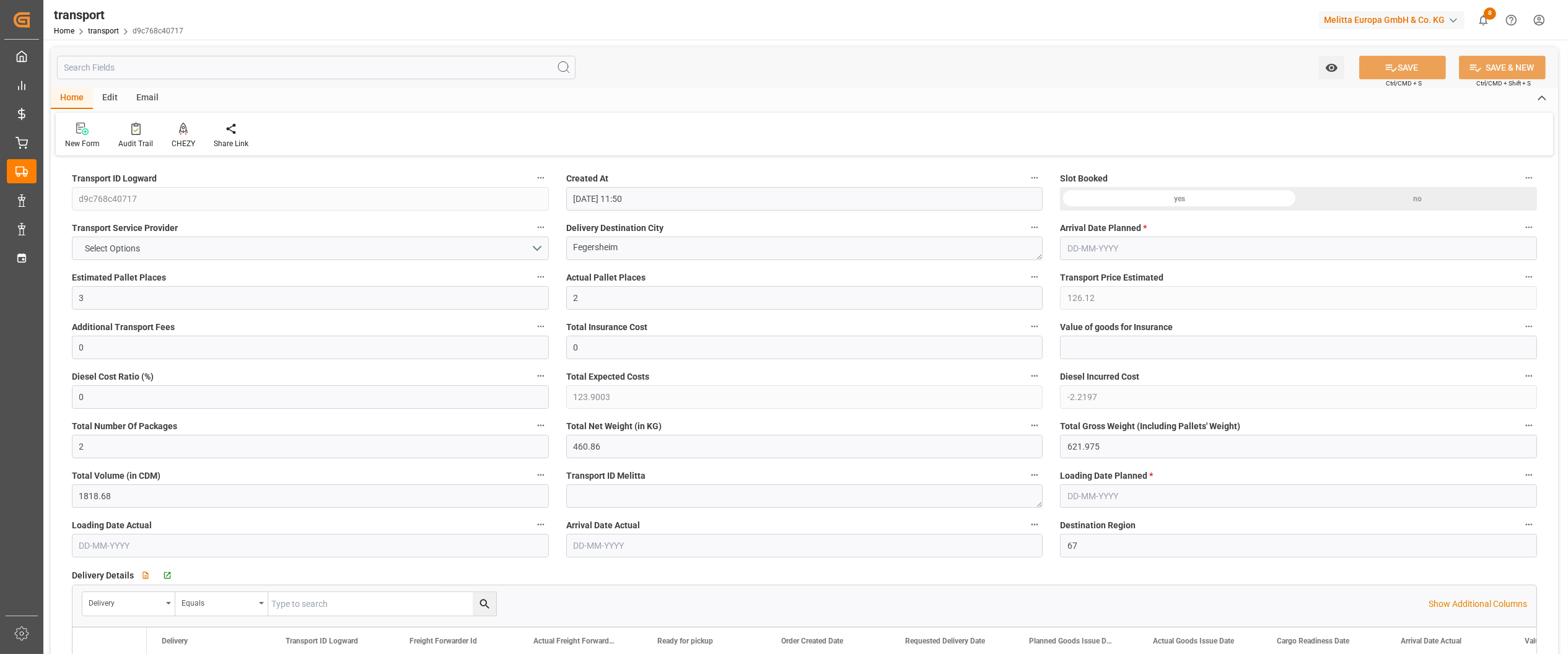
type input "[DATE]"
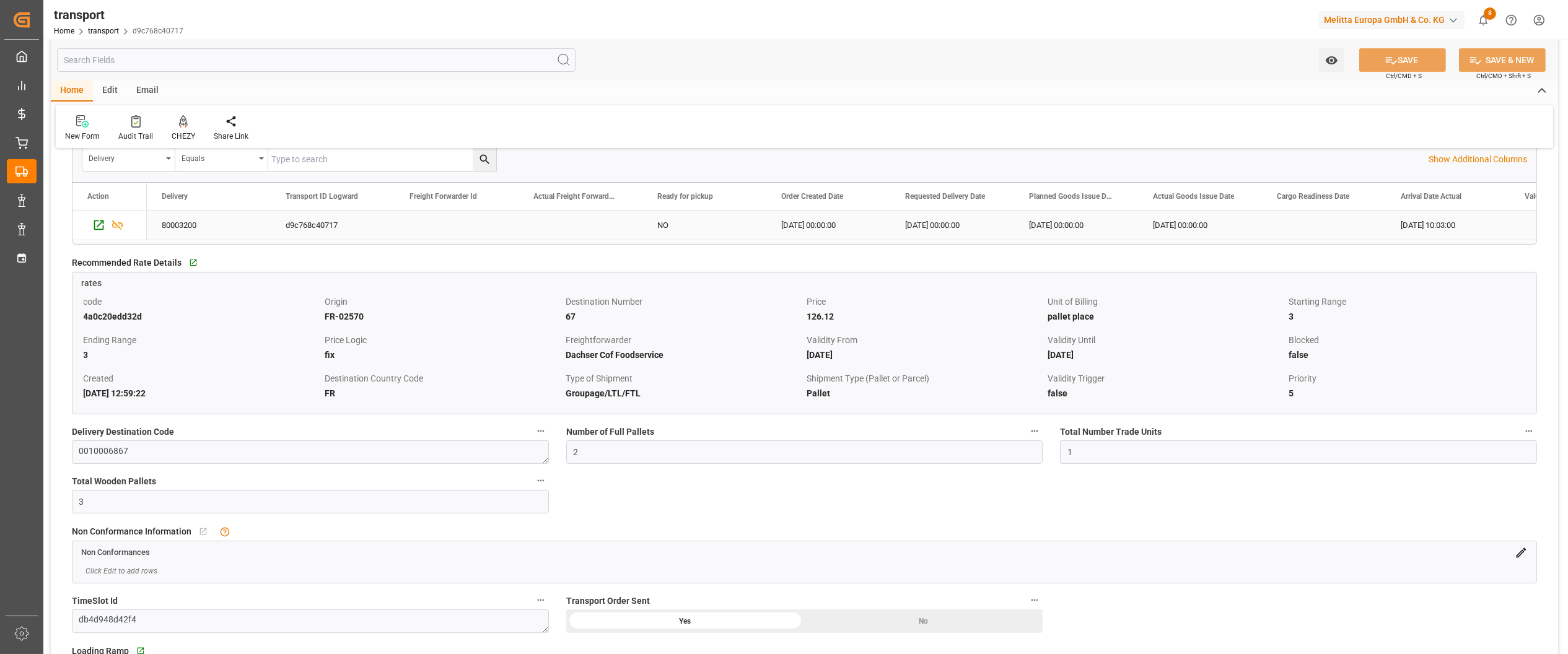
scroll to position [495, 0]
